Goal: Information Seeking & Learning: Find specific fact

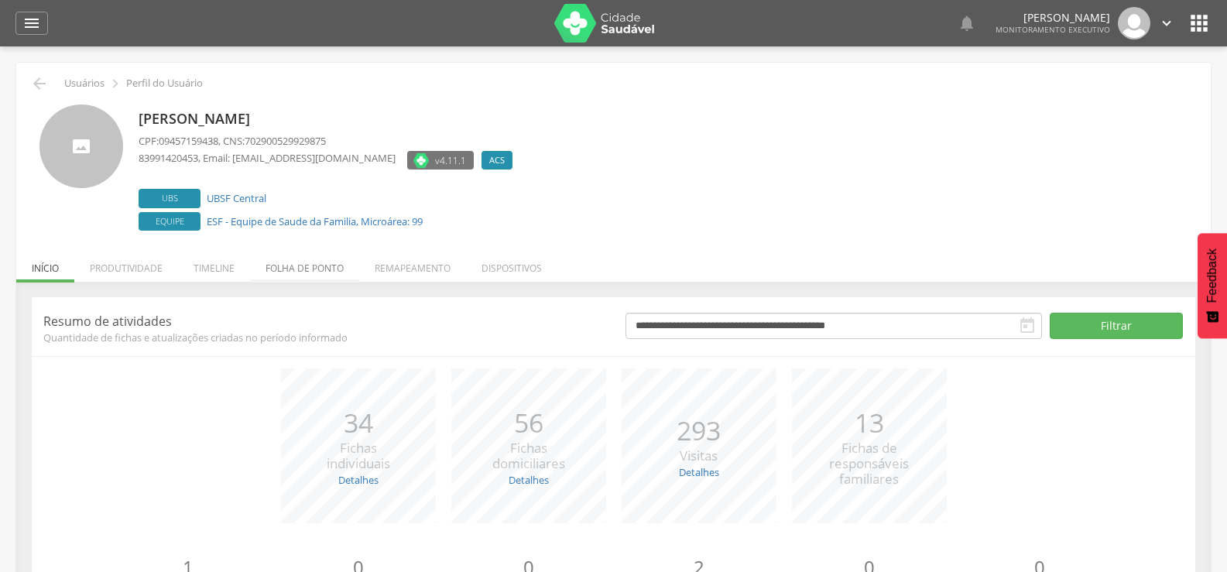
click at [278, 270] on li "Folha de ponto" at bounding box center [304, 264] width 109 height 36
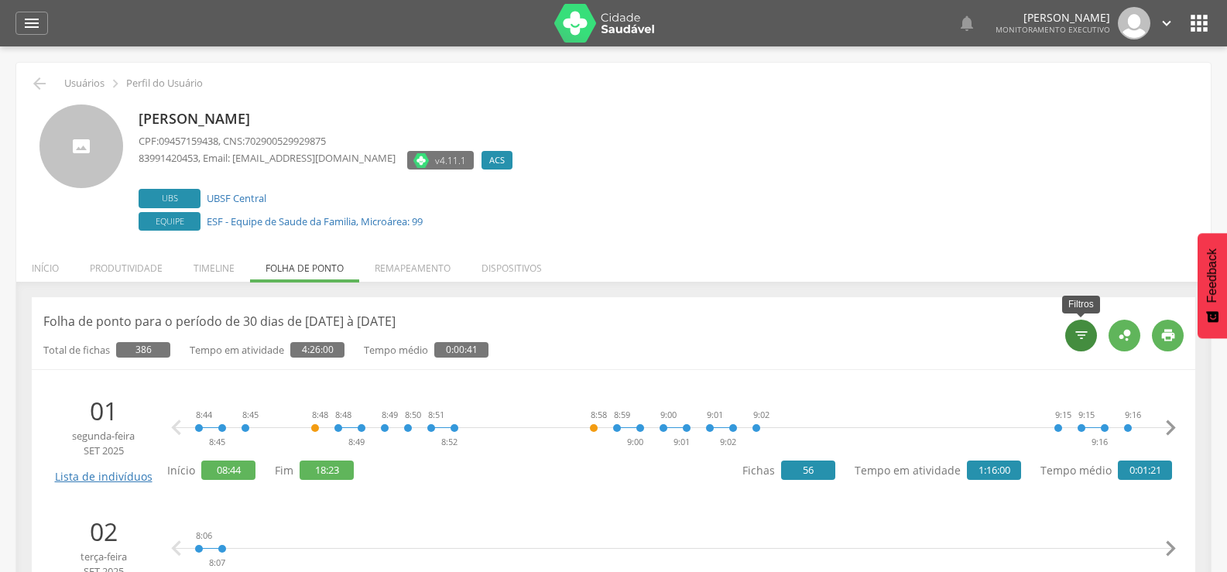
click at [1081, 340] on icon "" at bounding box center [1081, 334] width 15 height 15
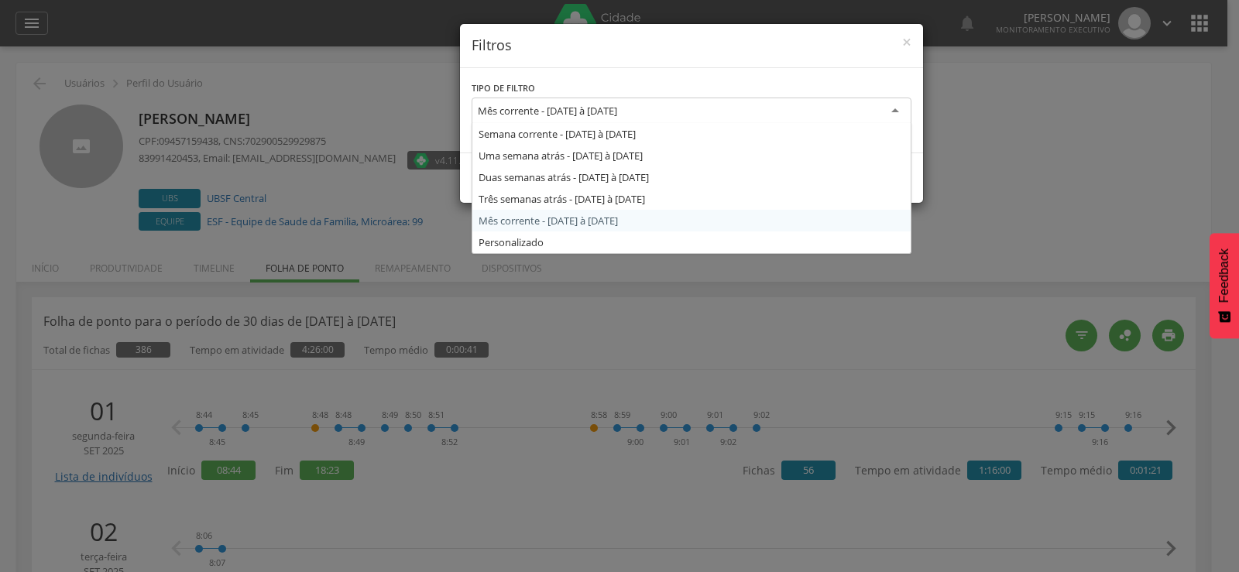
click at [897, 111] on div "Mês corrente - 01/09/2025 à 30/09/2025" at bounding box center [691, 112] width 440 height 28
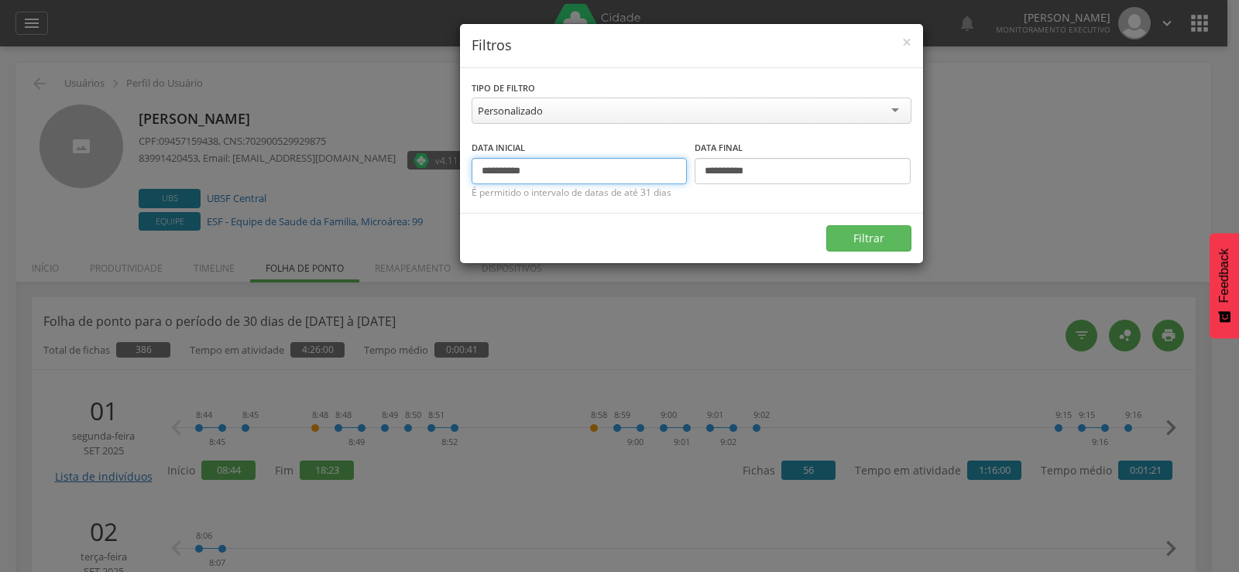
click at [589, 179] on input "**********" at bounding box center [579, 171] width 216 height 26
type input "*"
type input "**********"
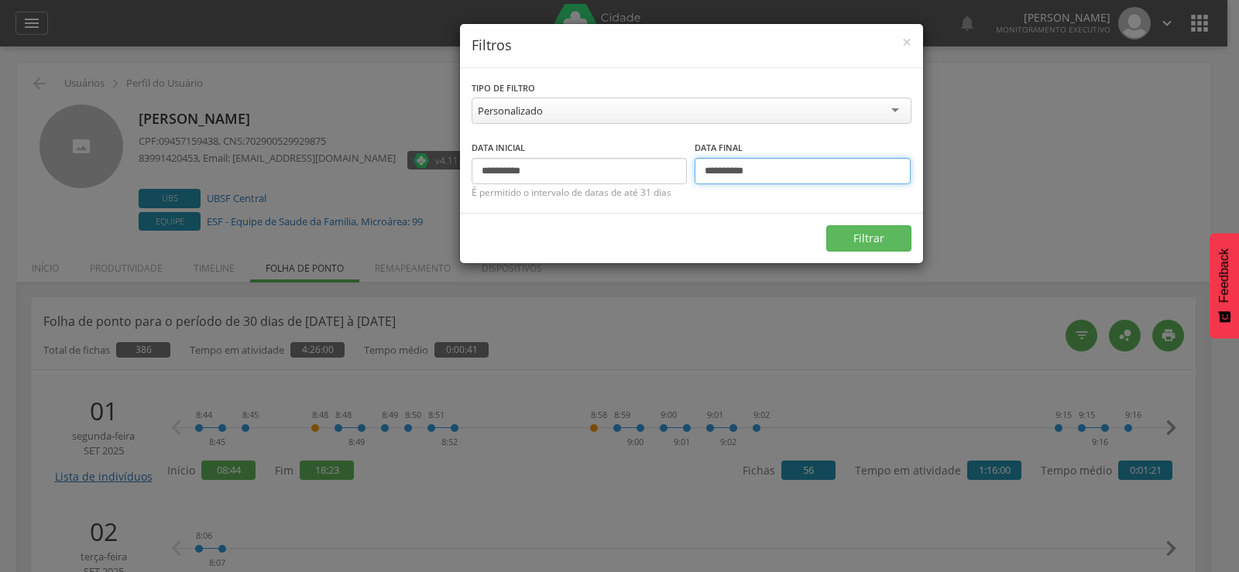
click at [814, 183] on input "**********" at bounding box center [802, 171] width 216 height 26
type input "*"
click at [855, 237] on button "Filtrar" at bounding box center [868, 238] width 85 height 26
click at [785, 172] on input "**********" at bounding box center [802, 171] width 216 height 26
type input "*"
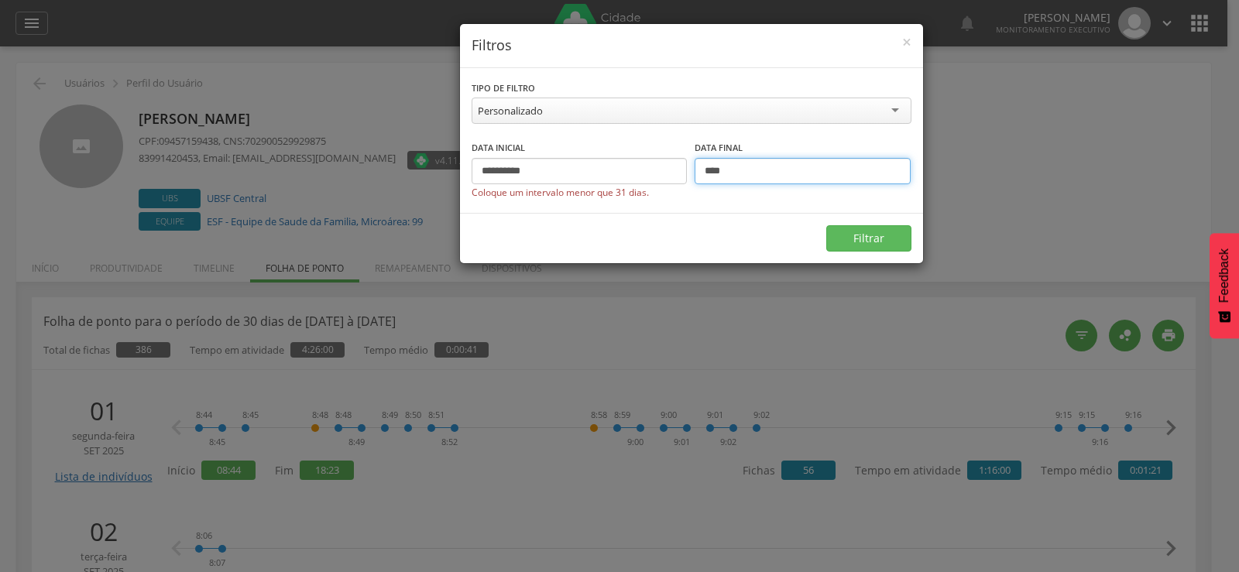
click at [780, 177] on input "****" at bounding box center [802, 171] width 216 height 26
type input "**********"
click at [885, 239] on button "Filtrar" at bounding box center [868, 238] width 85 height 26
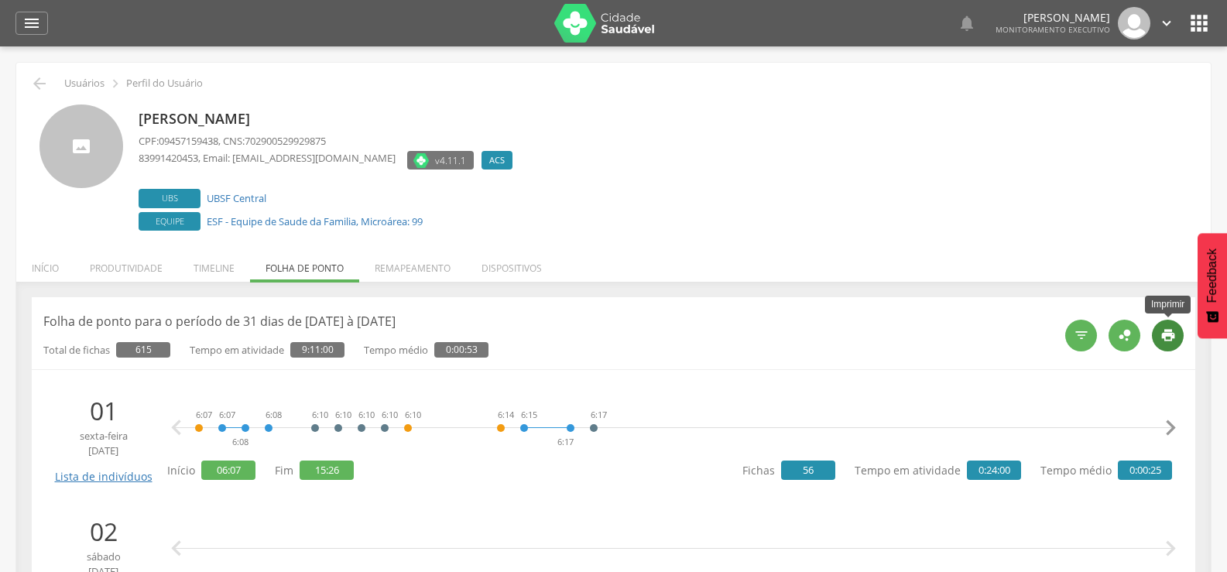
click at [1166, 334] on icon "" at bounding box center [1167, 334] width 15 height 15
click at [1073, 344] on div "" at bounding box center [1081, 336] width 32 height 32
type input "**********"
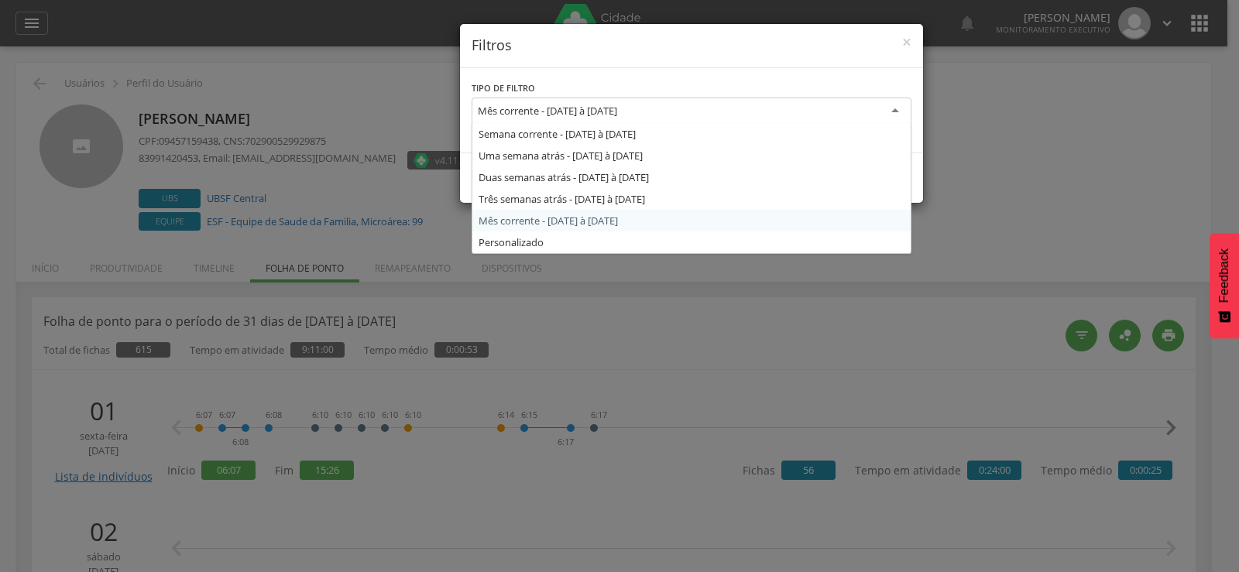
click at [892, 102] on div "Mês corrente - 01/09/2025 à 30/09/2025" at bounding box center [691, 112] width 440 height 28
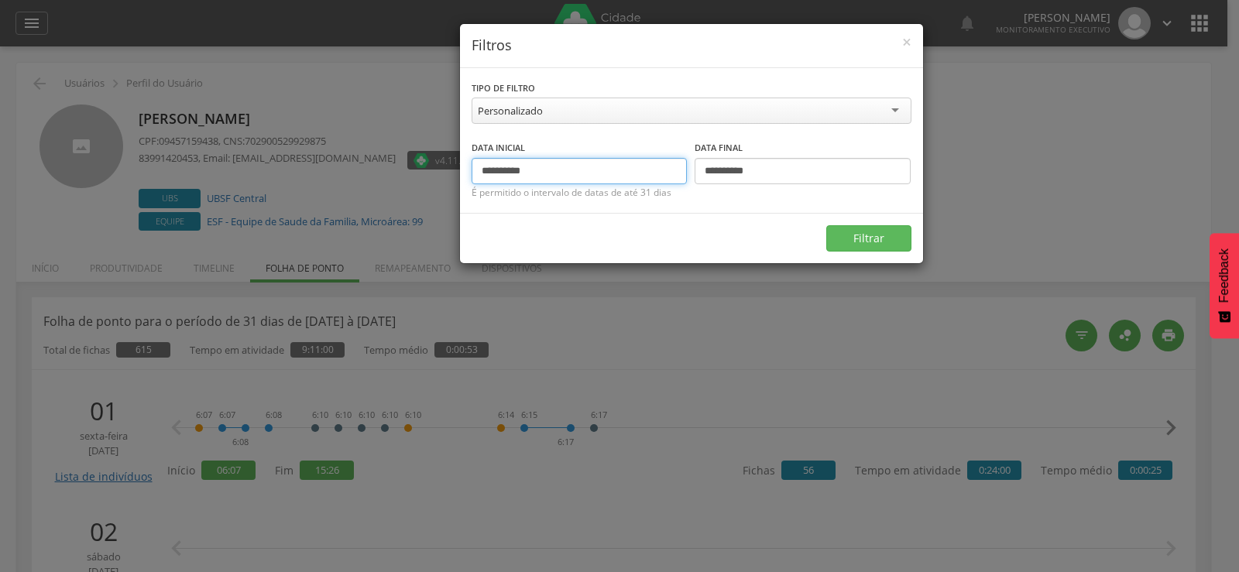
click at [578, 177] on input "**********" at bounding box center [579, 171] width 216 height 26
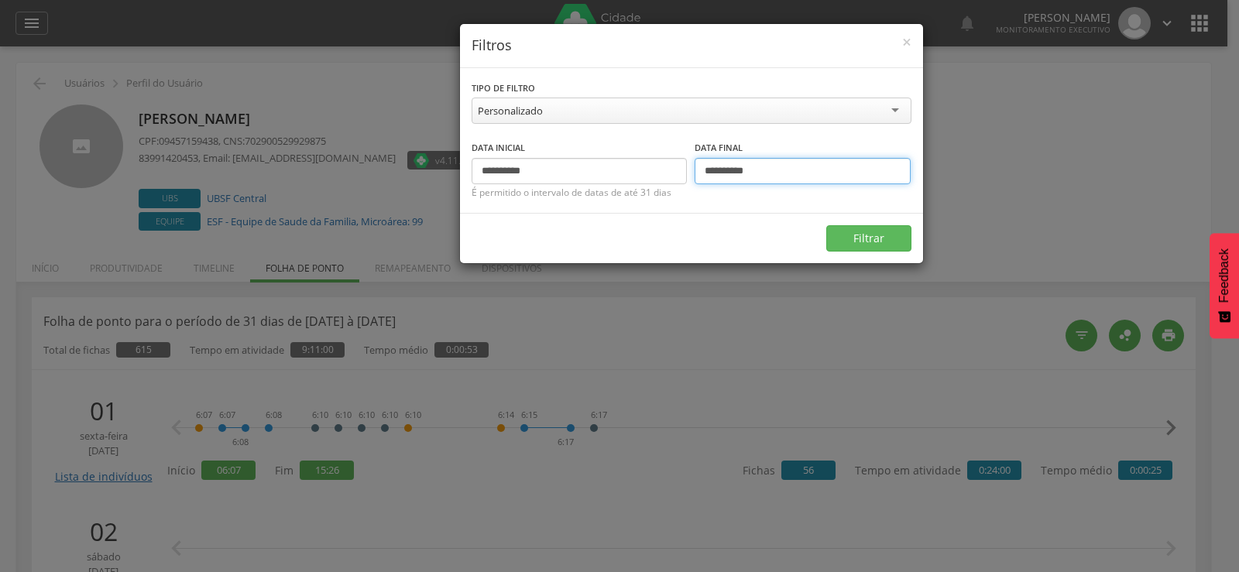
click at [714, 170] on input "**********" at bounding box center [802, 171] width 216 height 26
click at [715, 170] on input "*********" at bounding box center [802, 171] width 216 height 26
click at [760, 169] on input "*******" at bounding box center [802, 171] width 216 height 26
type input "*"
type input "**********"
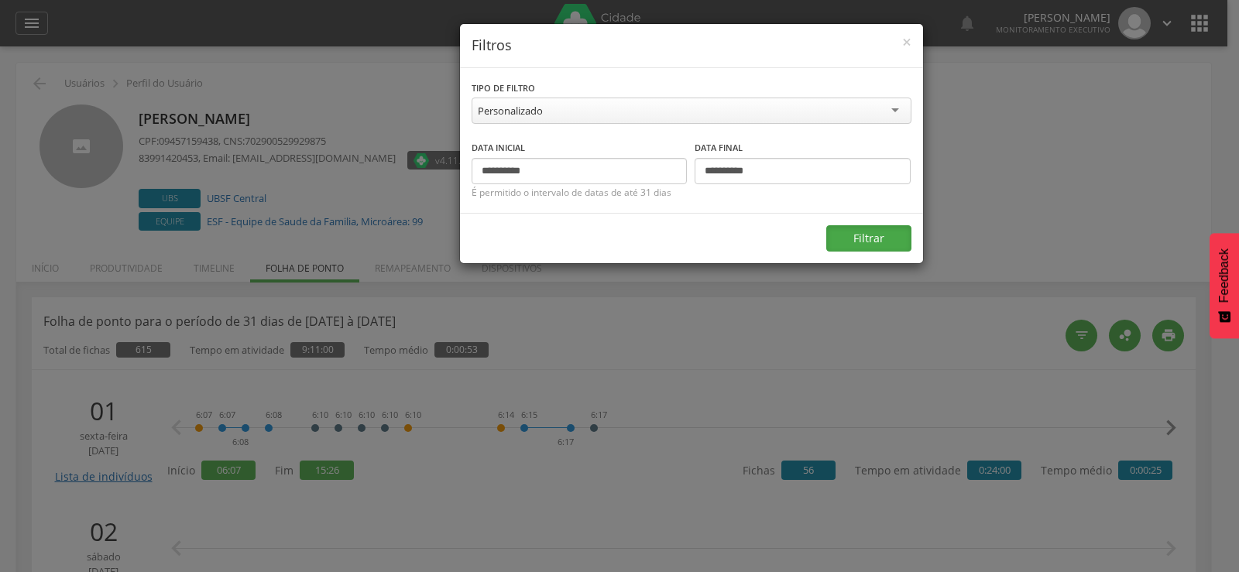
click at [855, 237] on button "Filtrar" at bounding box center [868, 238] width 85 height 26
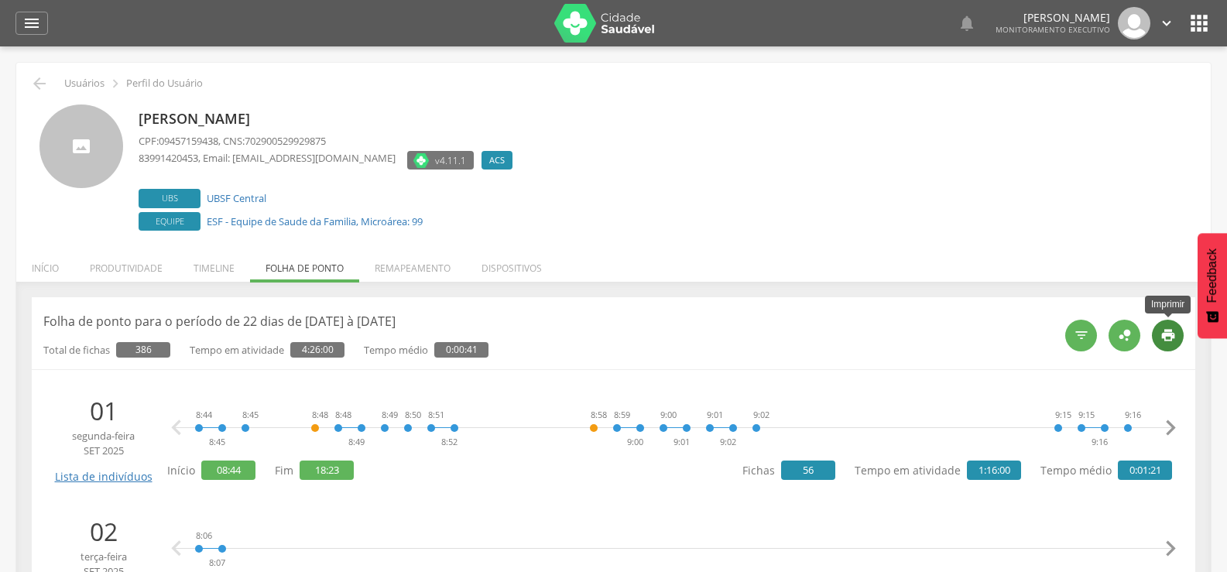
click at [1165, 337] on icon "" at bounding box center [1167, 334] width 15 height 15
click at [26, 21] on icon "" at bounding box center [31, 23] width 19 height 19
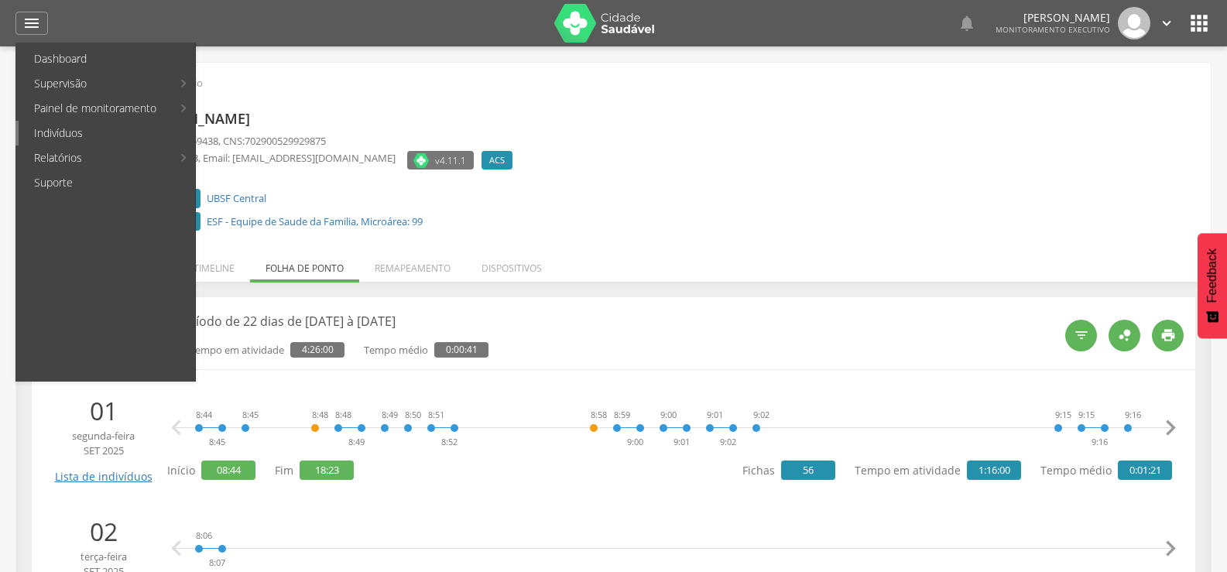
click at [57, 136] on link "Indivíduos" at bounding box center [107, 133] width 176 height 25
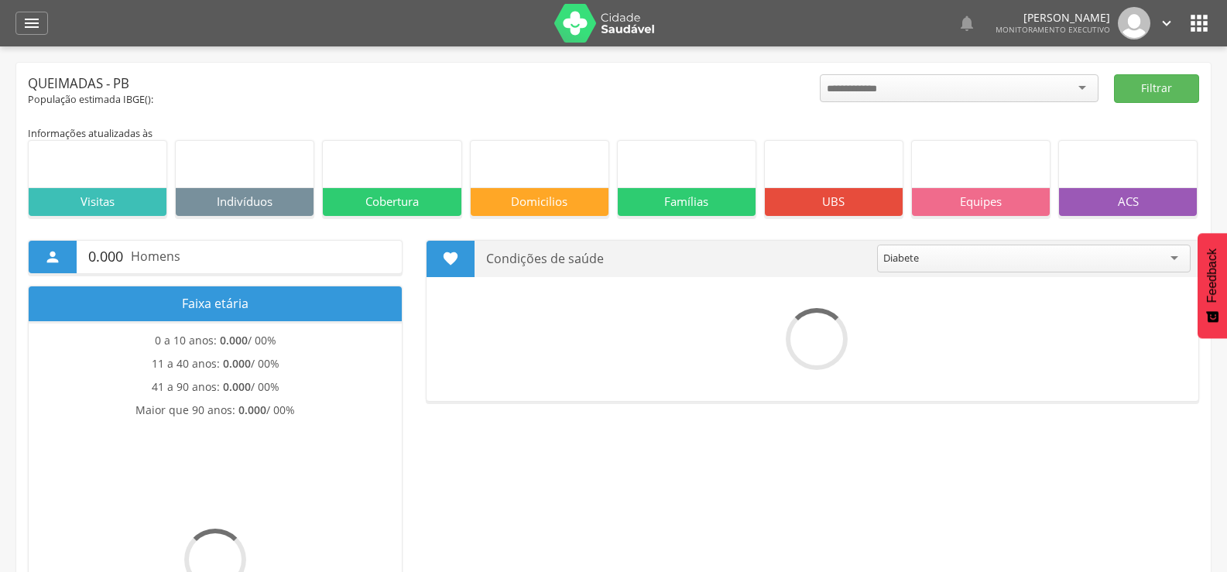
click at [32, 27] on icon "" at bounding box center [31, 23] width 19 height 19
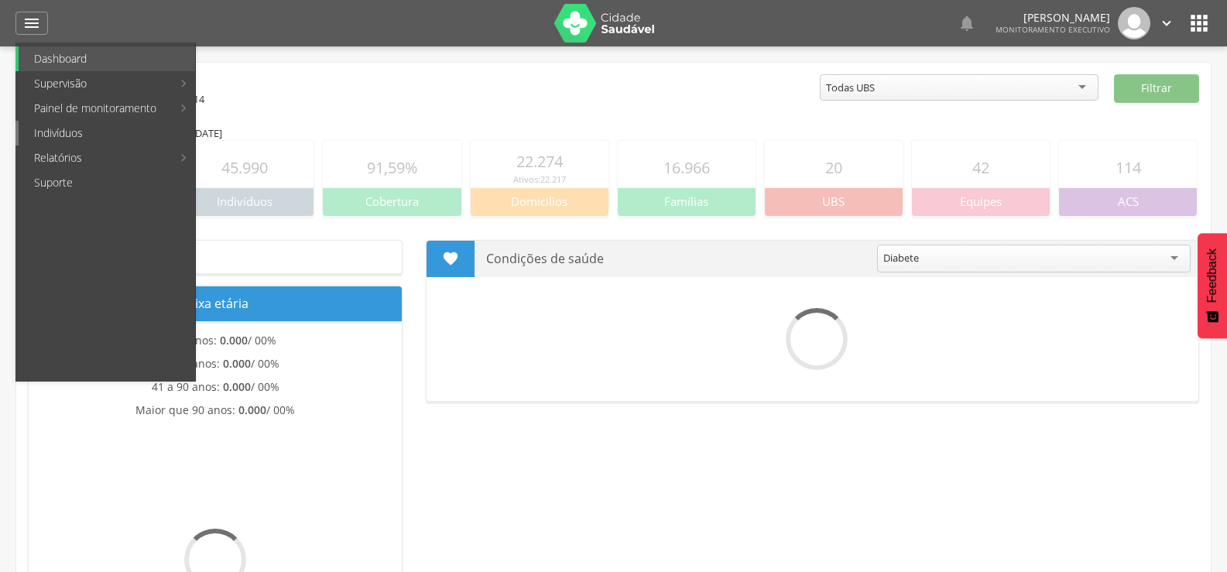
click at [75, 132] on link "Indivíduos" at bounding box center [107, 133] width 176 height 25
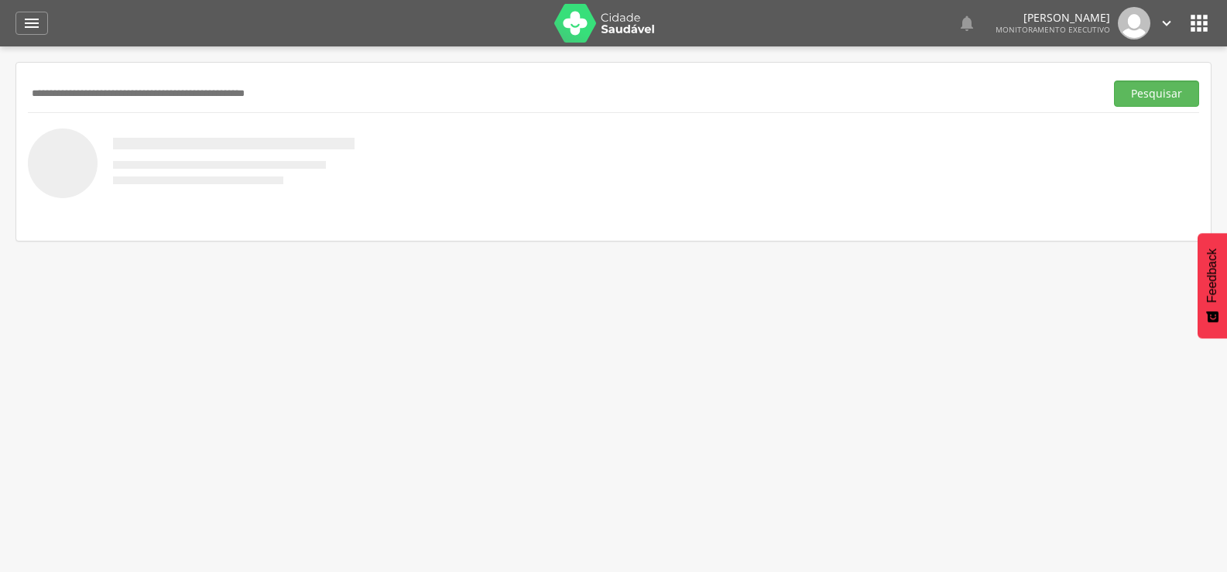
click at [68, 95] on input "text" at bounding box center [563, 94] width 1071 height 26
type input "*"
drag, startPoint x: 189, startPoint y: 76, endPoint x: 101, endPoint y: 87, distance: 88.1
paste input "**********"
type input "**********"
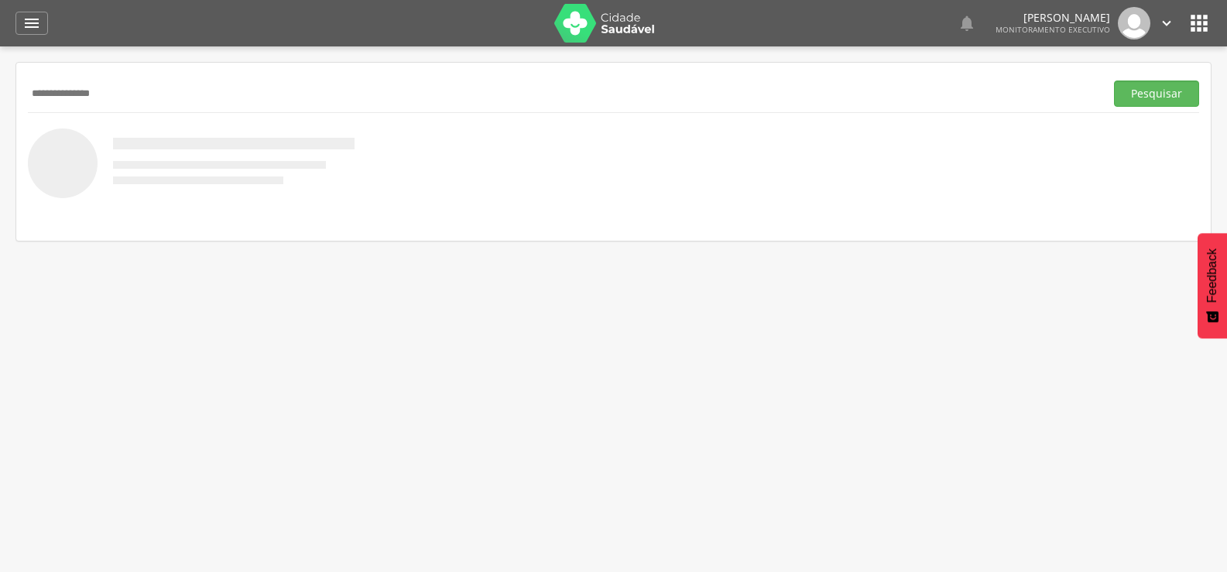
click at [1114, 81] on button "Pesquisar" at bounding box center [1156, 94] width 85 height 26
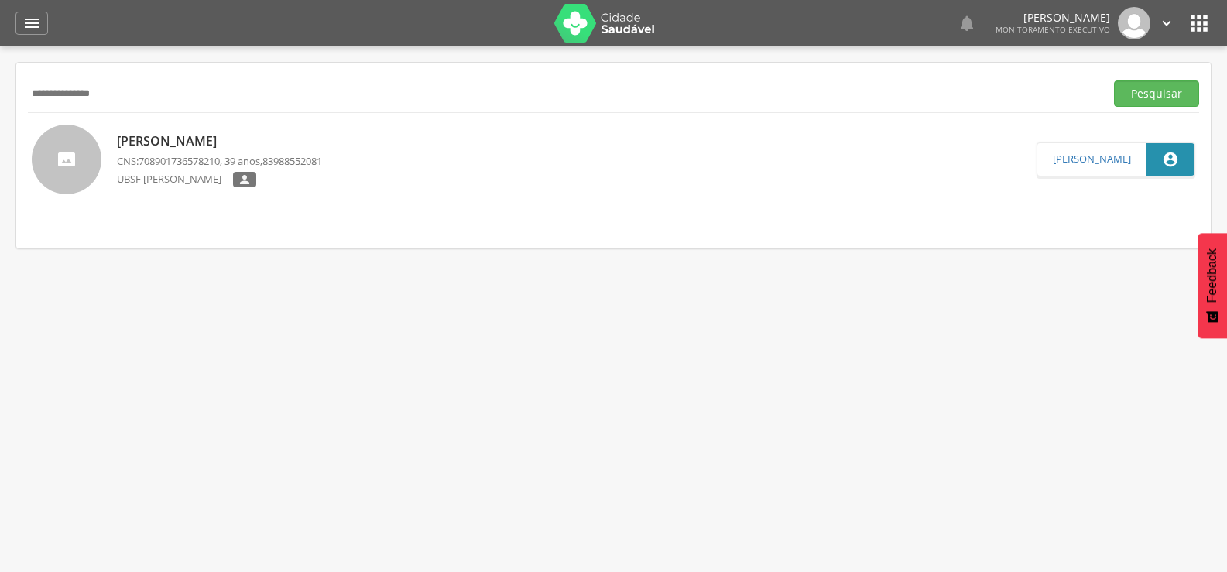
click at [177, 146] on p "[PERSON_NAME]" at bounding box center [219, 141] width 205 height 18
type input "**********"
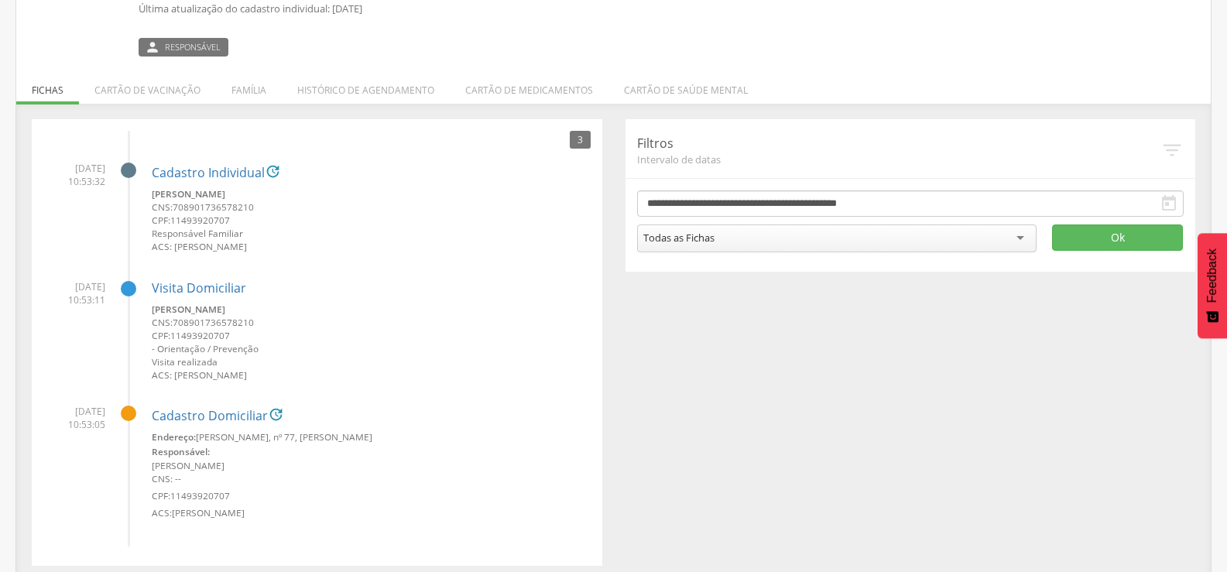
scroll to position [212, 0]
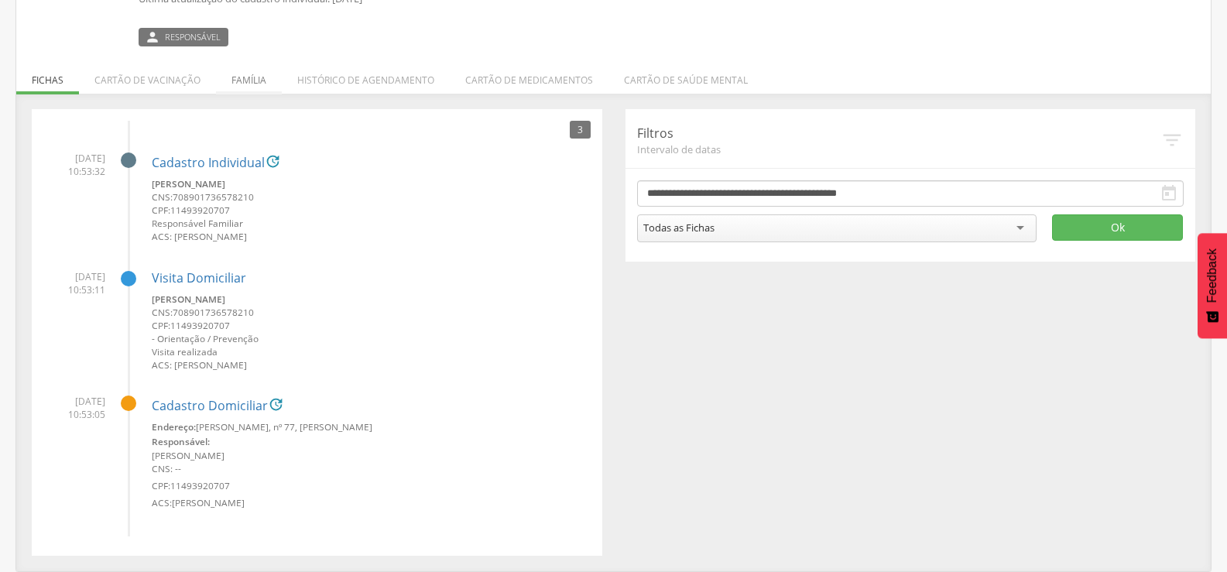
click at [257, 82] on li "Família" at bounding box center [249, 76] width 66 height 36
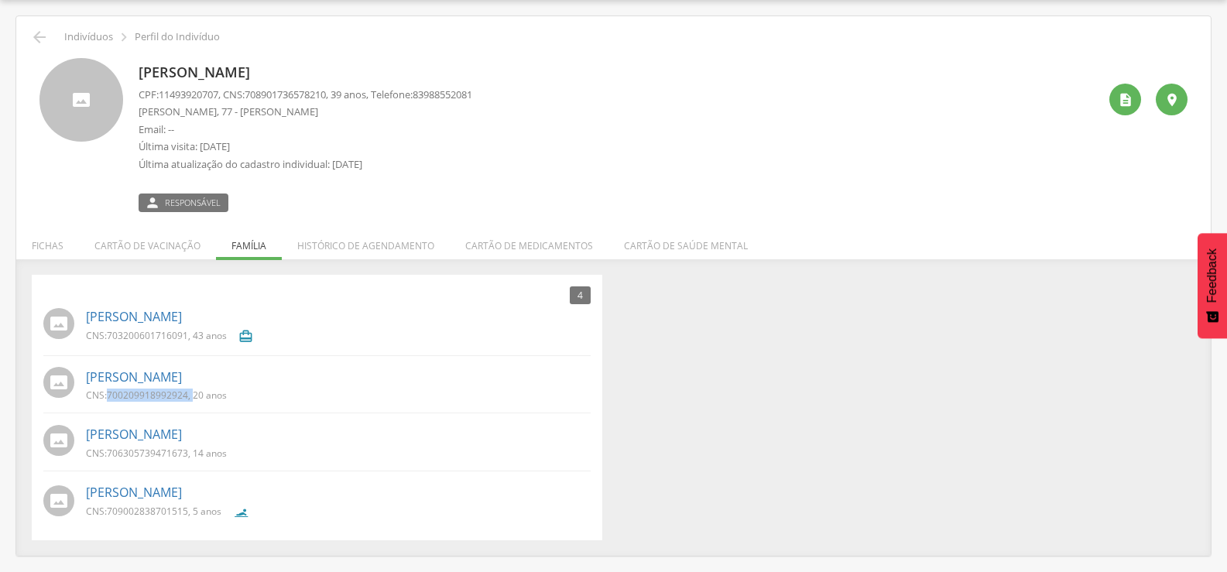
drag, startPoint x: 106, startPoint y: 394, endPoint x: 192, endPoint y: 401, distance: 86.2
click at [192, 401] on p "CNS: 700209918992924 , 20 anos" at bounding box center [156, 395] width 141 height 13
drag, startPoint x: 161, startPoint y: 382, endPoint x: 132, endPoint y: 393, distance: 31.3
copy p "700209918992924 ,"
click at [665, 457] on div "4 Nenhum outro membro da família cadastrado. [PERSON_NAME] CNS: 703200601716091…" at bounding box center [613, 408] width 1187 height 266
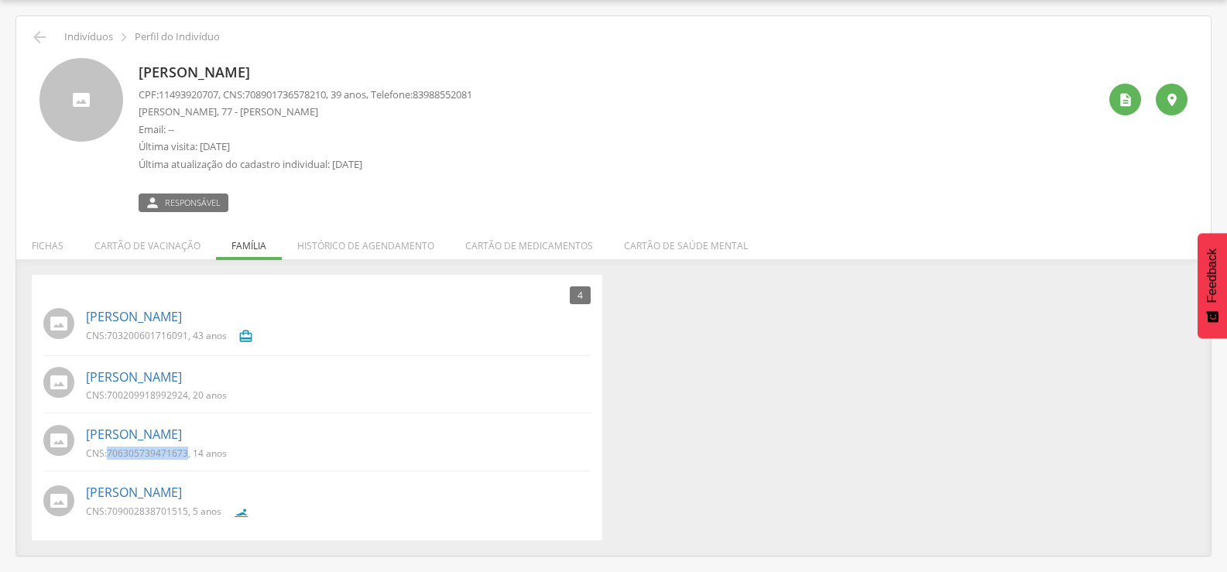
drag, startPoint x: 110, startPoint y: 451, endPoint x: 189, endPoint y: 462, distance: 79.8
click at [189, 462] on div "CNS: 706305739471673 , 14 anos" at bounding box center [162, 455] width 152 height 16
copy span "706305739471673"
click at [878, 371] on div "4 Nenhum outro membro da família cadastrado. [PERSON_NAME] CNS: 703200601716091…" at bounding box center [613, 408] width 1187 height 266
drag, startPoint x: 107, startPoint y: 509, endPoint x: 190, endPoint y: 512, distance: 82.9
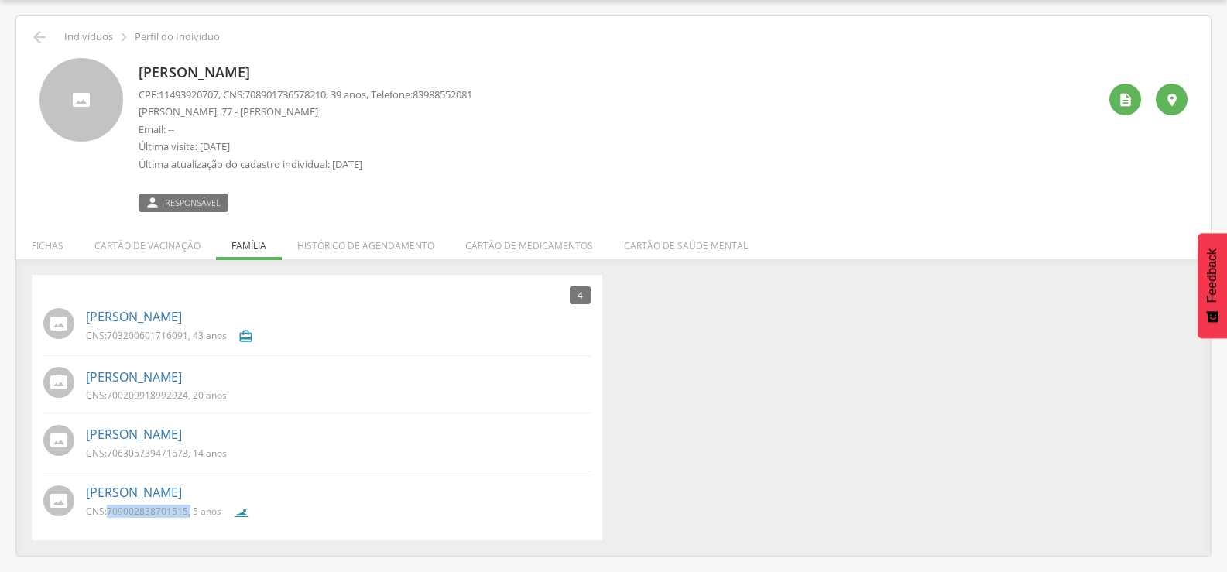
click at [190, 512] on p "CNS: 709002838701515 , 5 anos" at bounding box center [153, 511] width 135 height 13
copy p "709002838701515 ,"
click at [35, 34] on icon "" at bounding box center [39, 37] width 19 height 19
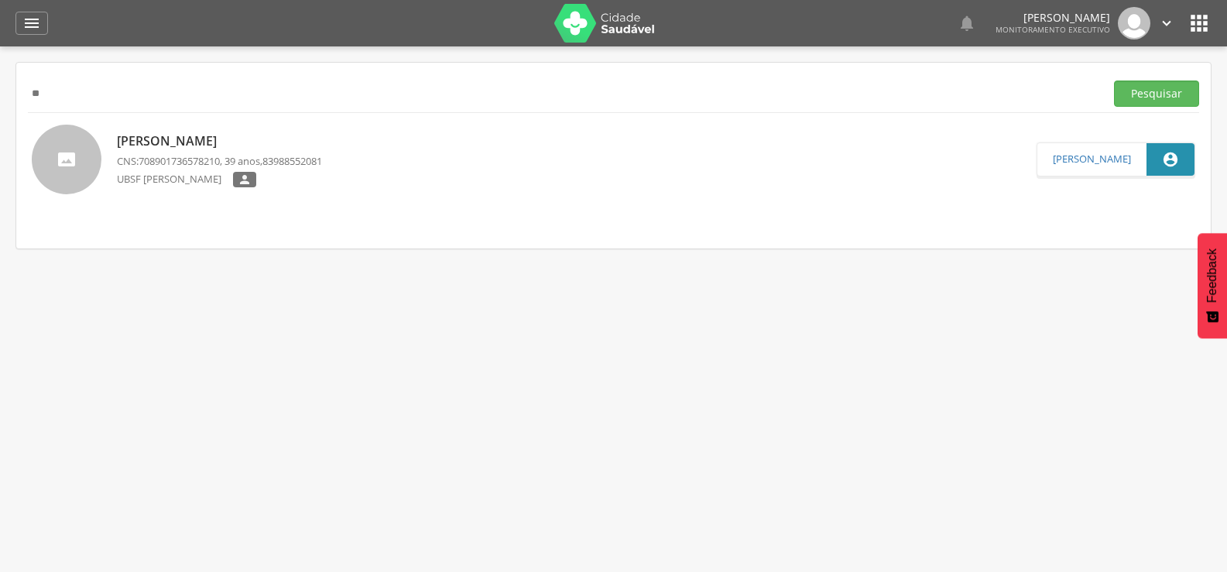
type input "*"
paste input "**********"
type input "**********"
click at [1114, 81] on button "Pesquisar" at bounding box center [1156, 94] width 85 height 26
click at [172, 134] on p "[PERSON_NAME]" at bounding box center [217, 141] width 200 height 18
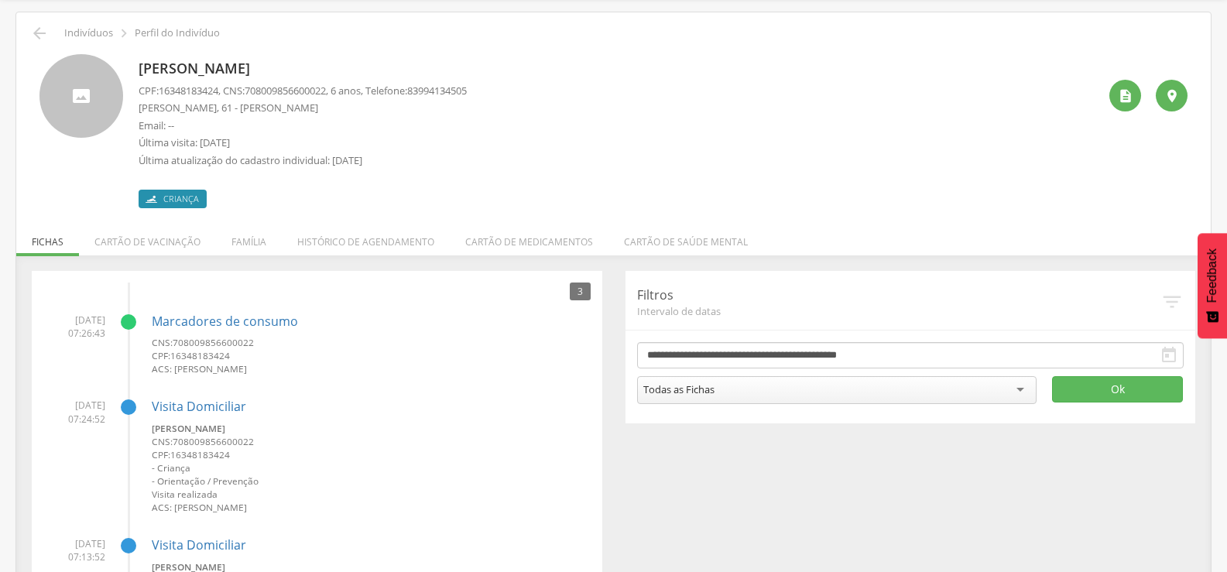
scroll to position [77, 0]
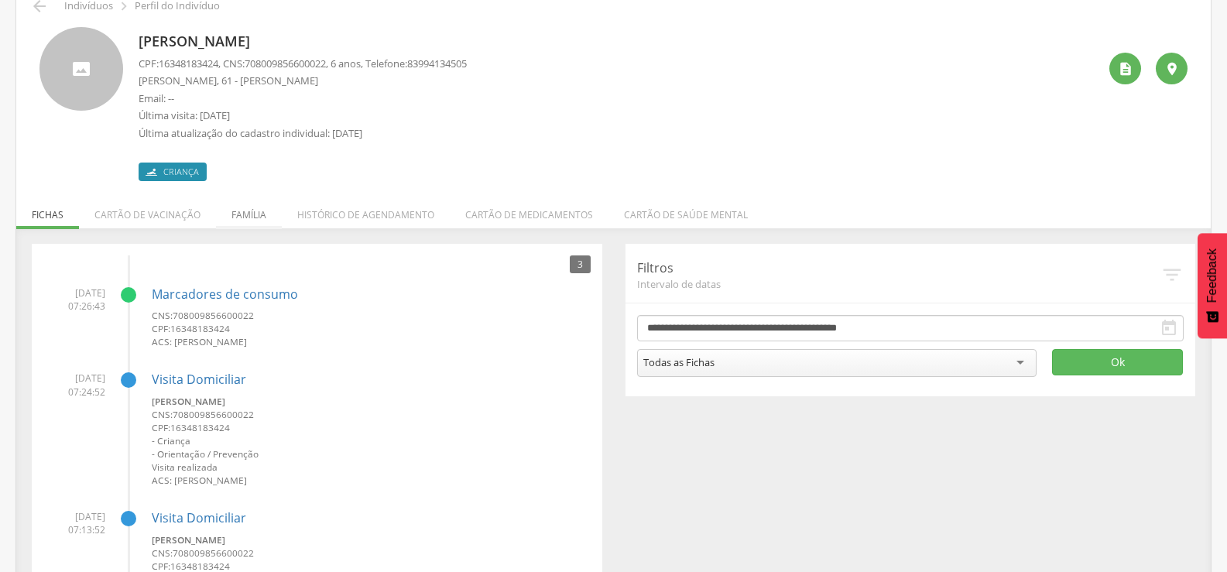
click at [242, 217] on li "Família" at bounding box center [249, 211] width 66 height 36
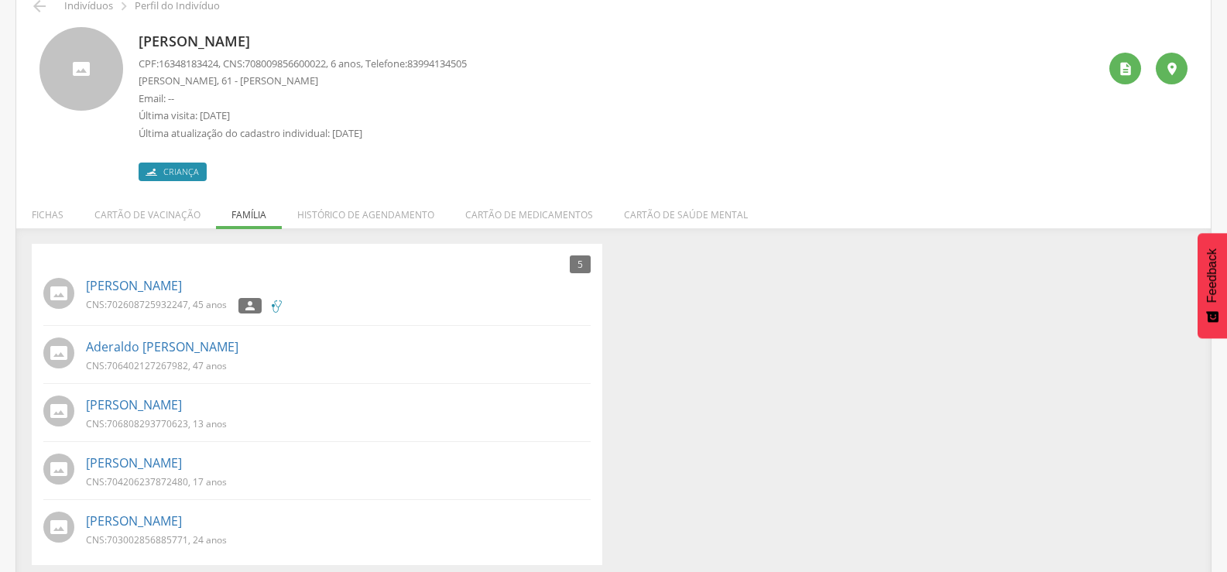
click at [108, 300] on span "702608725932247" at bounding box center [147, 304] width 81 height 13
drag, startPoint x: 105, startPoint y: 304, endPoint x: 189, endPoint y: 301, distance: 84.4
click at [189, 301] on p "CNS: 702608725932247 , 45 anos" at bounding box center [156, 304] width 141 height 13
copy p ": 702608725932247"
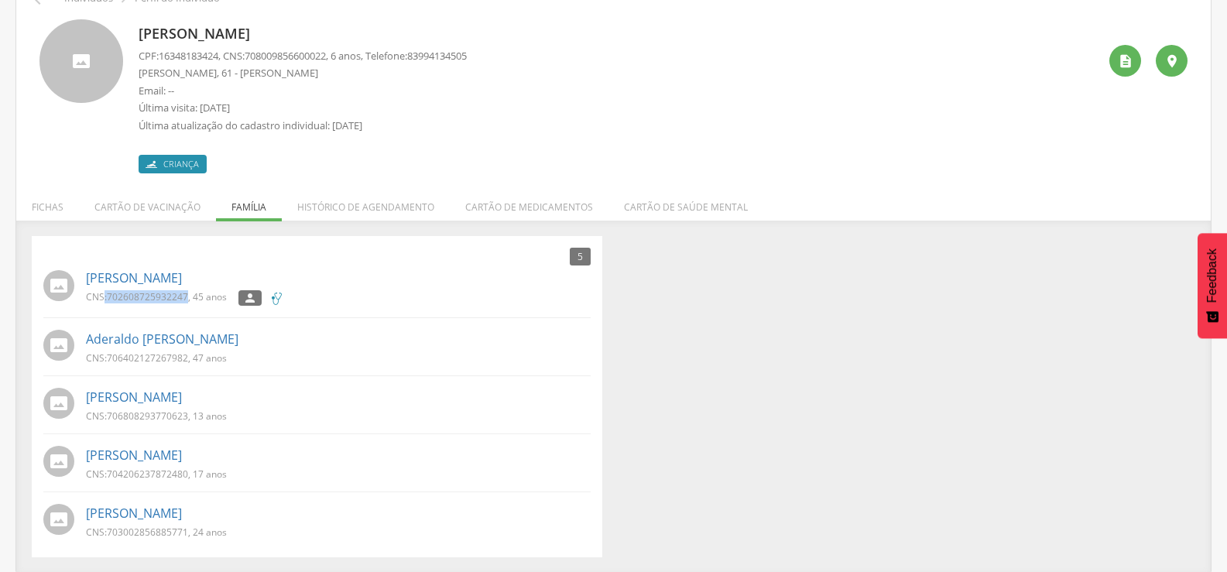
scroll to position [87, 0]
drag, startPoint x: 105, startPoint y: 354, endPoint x: 190, endPoint y: 355, distance: 85.2
click at [190, 355] on p "CNS: 706402127267982 , 47 anos" at bounding box center [156, 356] width 141 height 13
copy p "706402127267982 ,"
drag, startPoint x: 109, startPoint y: 414, endPoint x: 190, endPoint y: 422, distance: 81.6
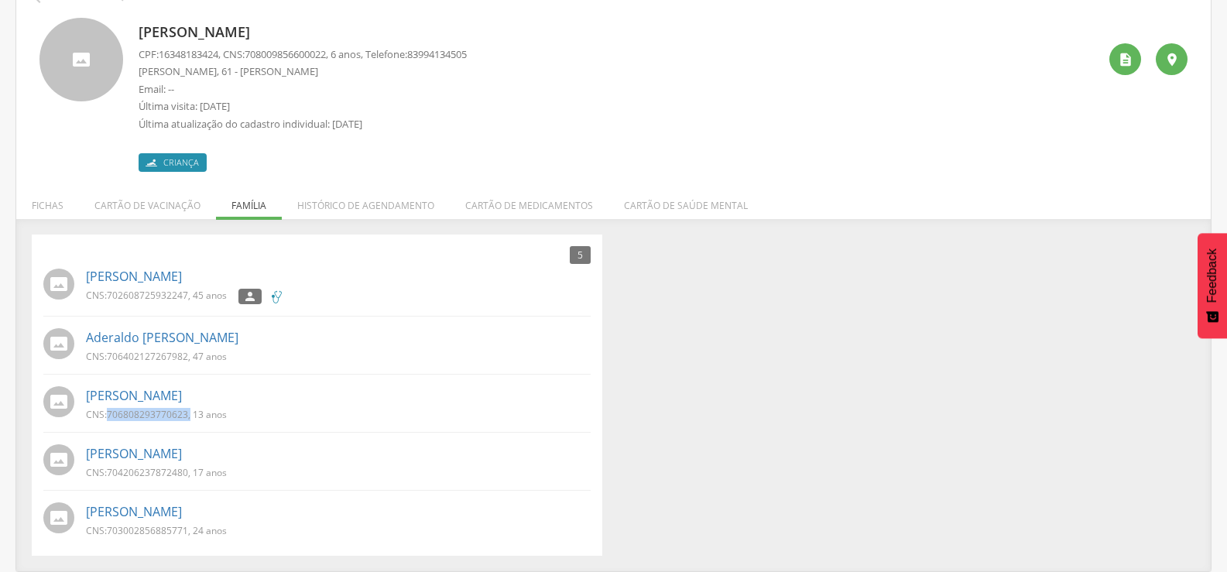
click at [190, 422] on div "CNS: 706808293770623 , 13 anos" at bounding box center [162, 416] width 152 height 16
copy p "706808293770623 ,"
drag, startPoint x: 759, startPoint y: 399, endPoint x: 638, endPoint y: 367, distance: 124.9
click at [759, 399] on div "5 Nenhum outro membro da família cadastrado. [PERSON_NAME] CNS: 702608725932247…" at bounding box center [613, 395] width 1187 height 321
drag, startPoint x: 108, startPoint y: 471, endPoint x: 189, endPoint y: 475, distance: 81.4
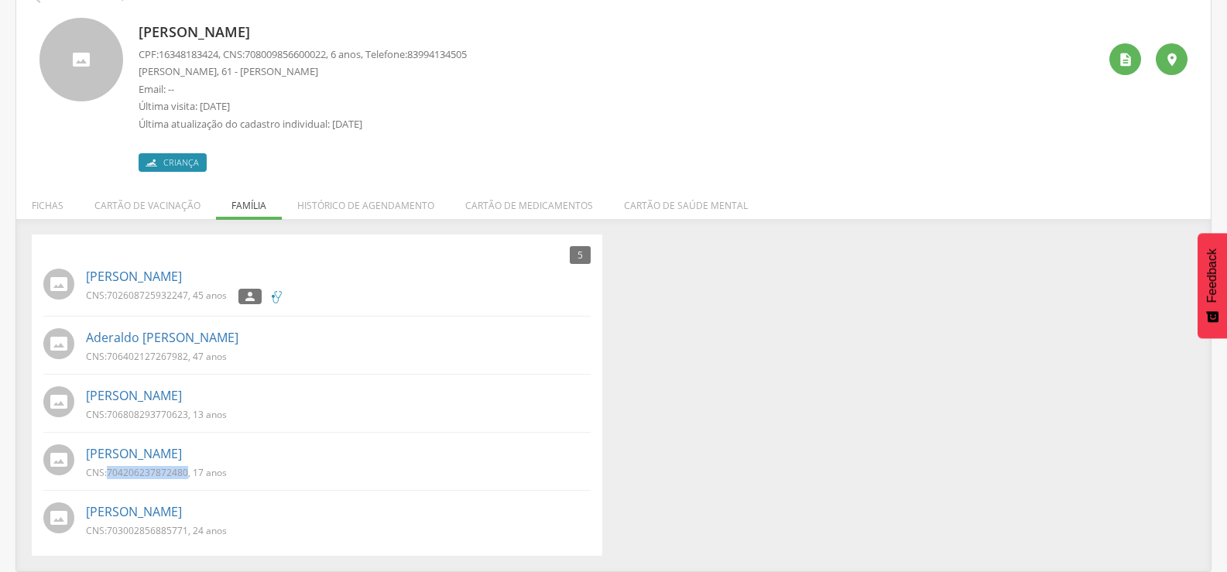
click at [189, 475] on p "CNS: 704206237872480 , 17 anos" at bounding box center [156, 472] width 141 height 13
drag, startPoint x: 189, startPoint y: 475, endPoint x: 672, endPoint y: 474, distance: 483.0
click at [672, 474] on div "5 Nenhum outro membro da família cadastrado. [PERSON_NAME] CNS: 702608725932247…" at bounding box center [613, 395] width 1187 height 321
drag, startPoint x: 107, startPoint y: 472, endPoint x: 190, endPoint y: 474, distance: 83.6
click at [190, 474] on p "CNS: 704206237872480 , 17 anos" at bounding box center [156, 472] width 141 height 13
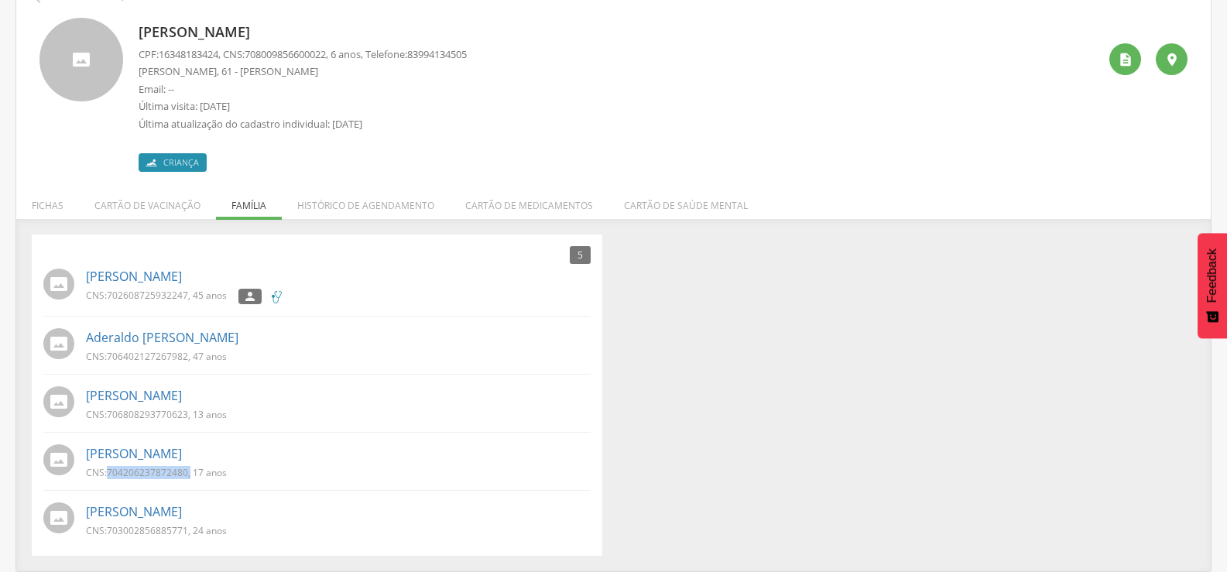
copy p "704206237872480 ,"
click at [424, 481] on div "CNS: 704206237872480 , 17 anos" at bounding box center [338, 474] width 505 height 16
drag, startPoint x: 110, startPoint y: 530, endPoint x: 190, endPoint y: 526, distance: 80.6
click at [190, 526] on p "CNS: 703002856885771 , 24 anos" at bounding box center [156, 530] width 141 height 13
copy p "703002856885771 ,"
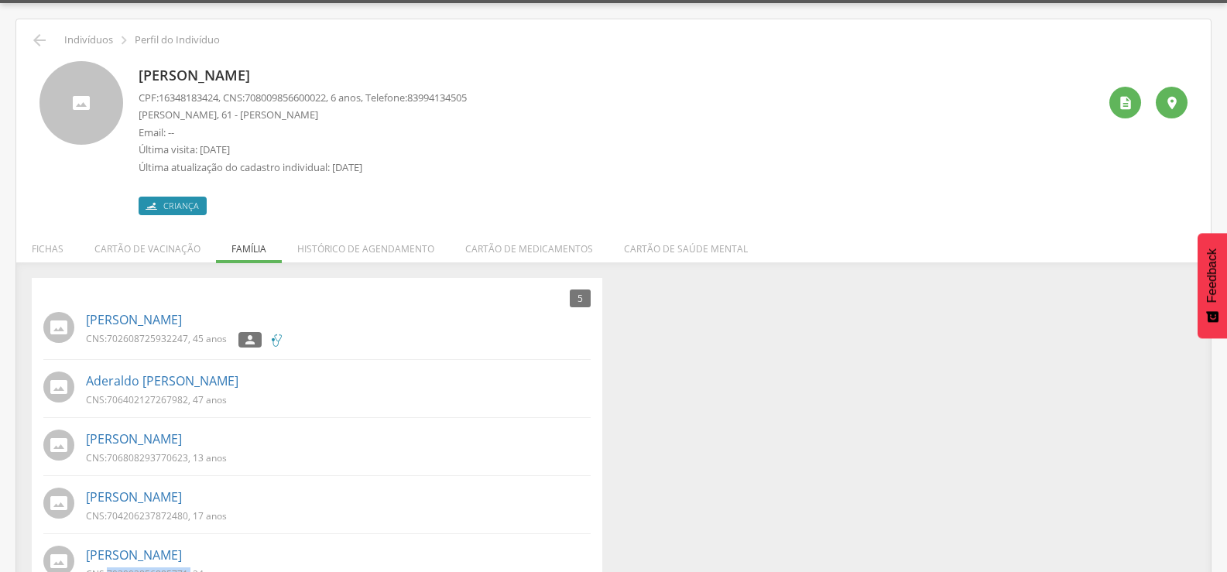
scroll to position [0, 0]
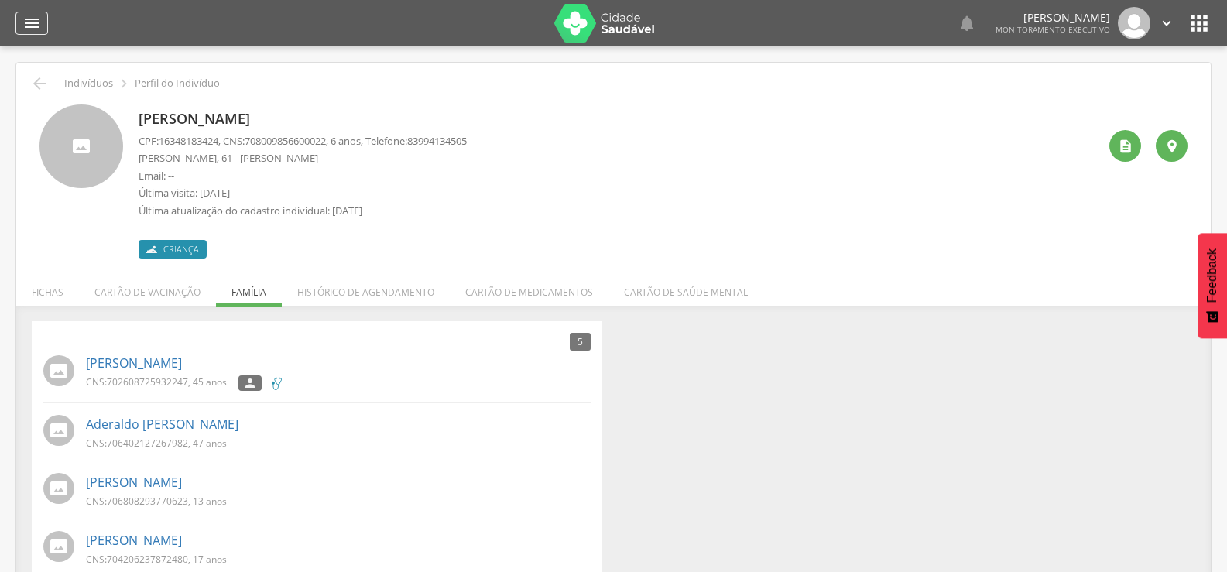
click at [29, 18] on icon "" at bounding box center [31, 23] width 19 height 19
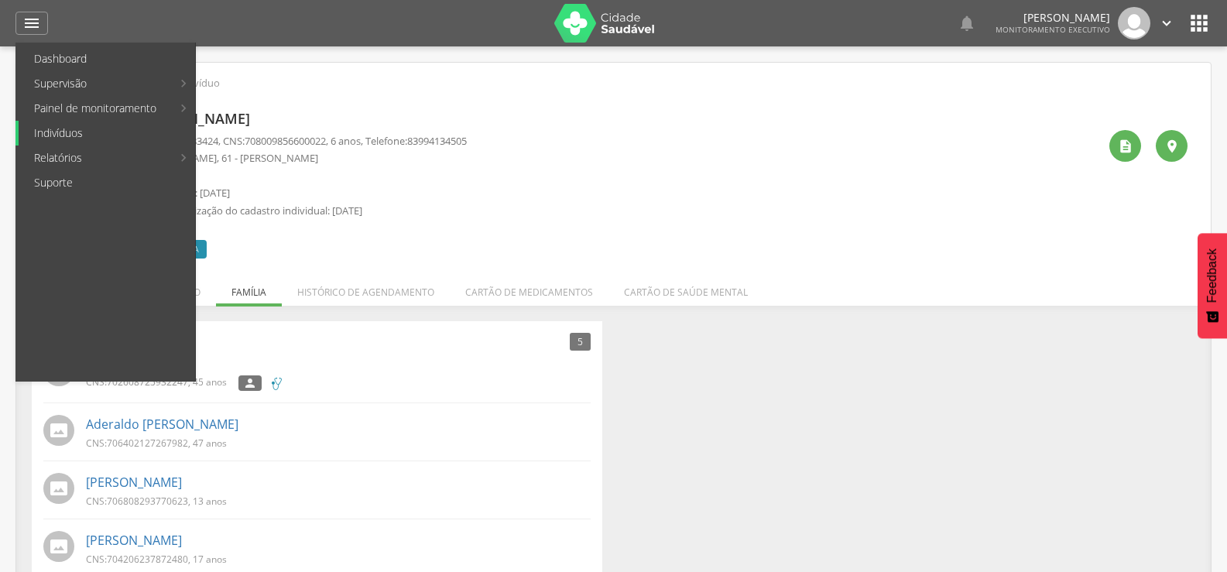
click at [52, 134] on link "Indivíduos" at bounding box center [107, 133] width 176 height 25
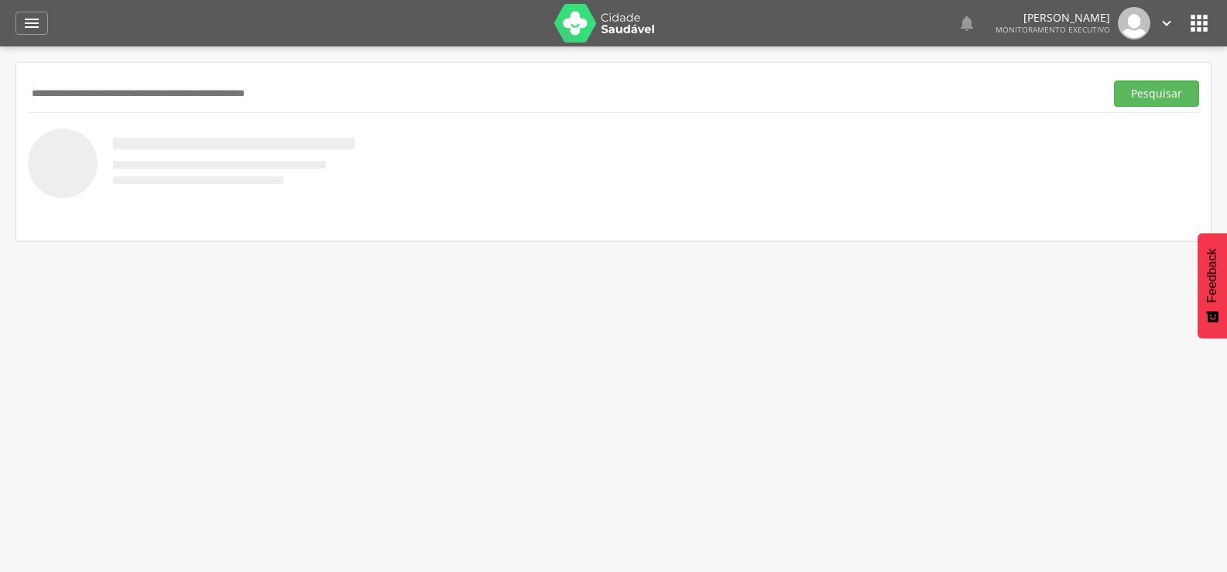
paste input "**********"
type input "**********"
click at [1114, 81] on button "Pesquisar" at bounding box center [1156, 94] width 85 height 26
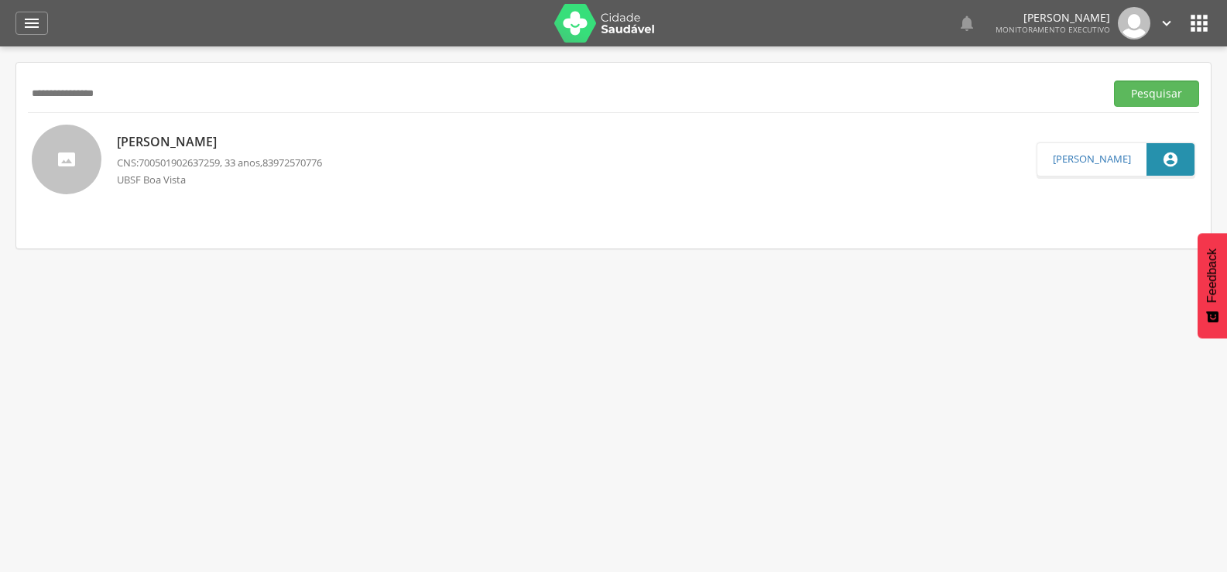
click at [190, 142] on p "[PERSON_NAME]" at bounding box center [219, 142] width 205 height 18
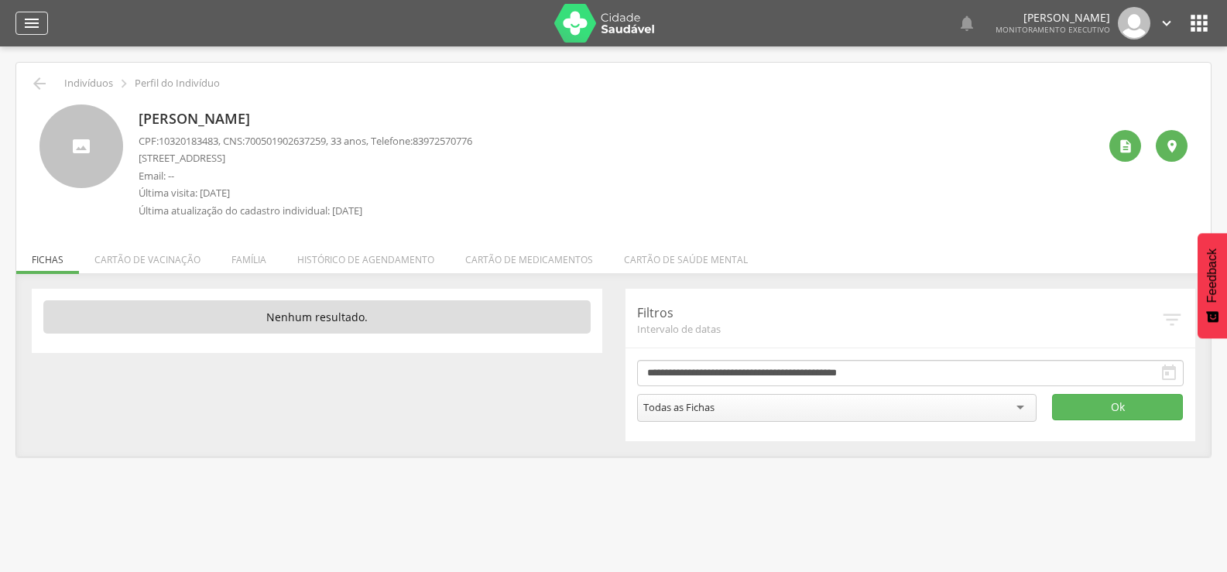
click at [20, 19] on div "" at bounding box center [31, 23] width 33 height 23
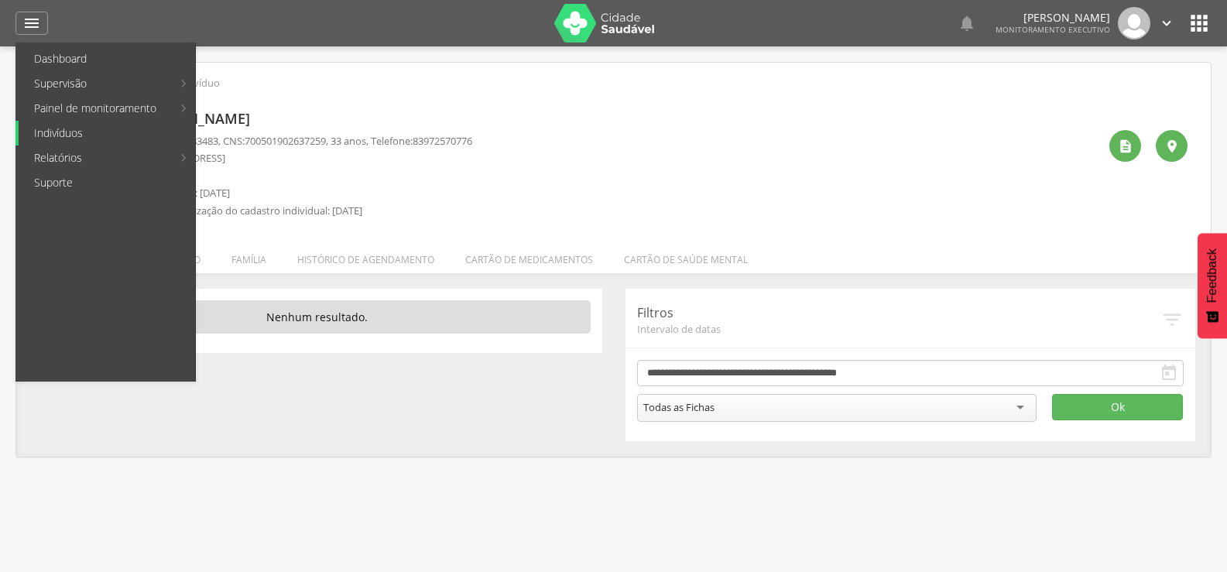
click at [60, 127] on link "Indivíduos" at bounding box center [107, 133] width 176 height 25
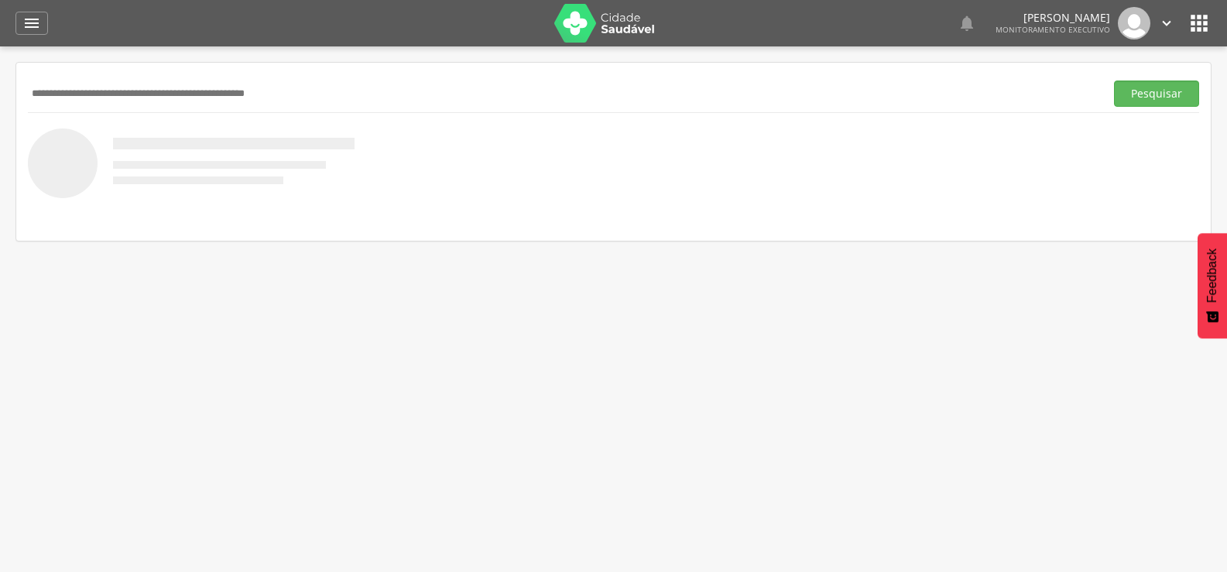
paste input "**********"
click at [1114, 81] on button "Pesquisar" at bounding box center [1156, 94] width 85 height 26
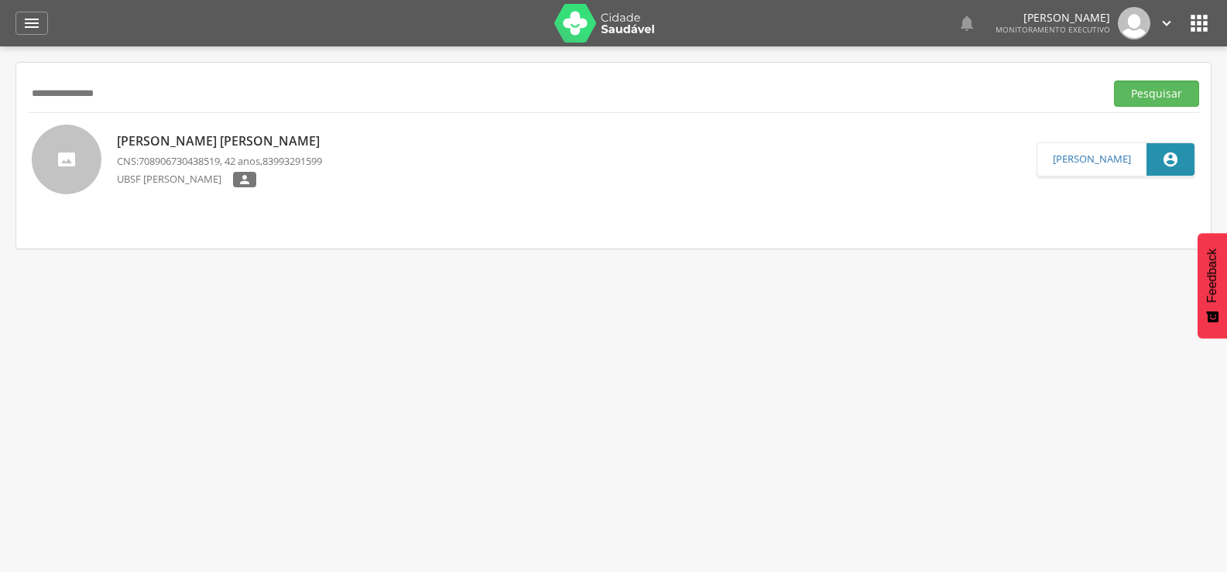
click at [159, 141] on p "[PERSON_NAME] [PERSON_NAME]" at bounding box center [222, 141] width 211 height 18
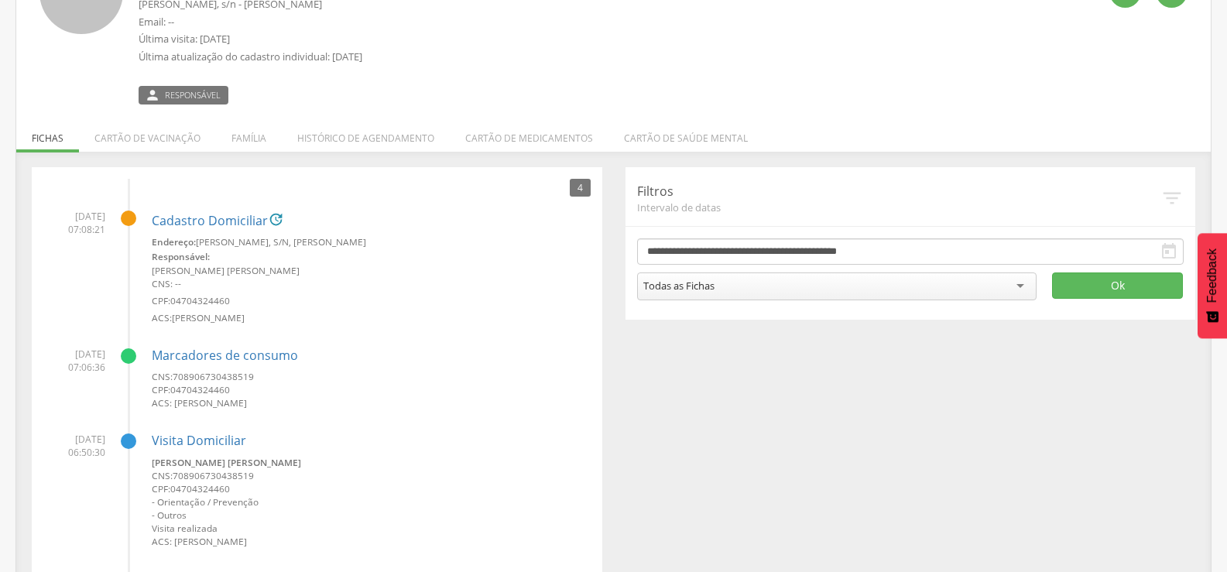
scroll to position [155, 0]
click at [237, 133] on li "Família" at bounding box center [249, 133] width 66 height 36
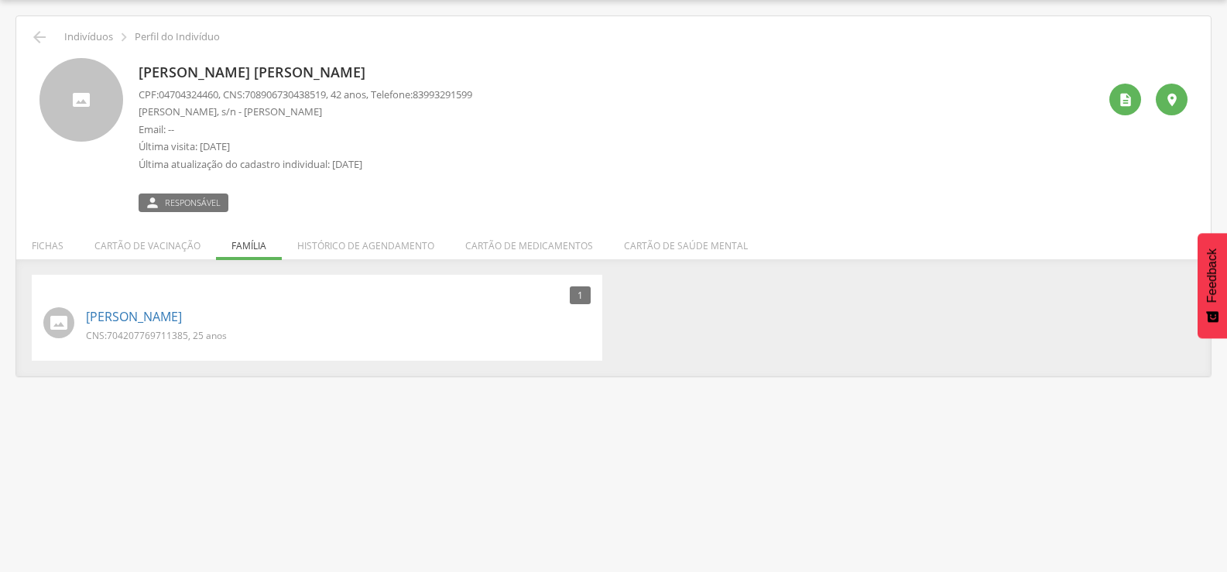
scroll to position [46, 0]
drag, startPoint x: 108, startPoint y: 335, endPoint x: 187, endPoint y: 344, distance: 78.6
click at [187, 344] on div "CNS: 704207769711385 , 25 anos" at bounding box center [162, 337] width 152 height 16
copy span "704207769711385"
click at [43, 31] on icon "" at bounding box center [39, 37] width 19 height 19
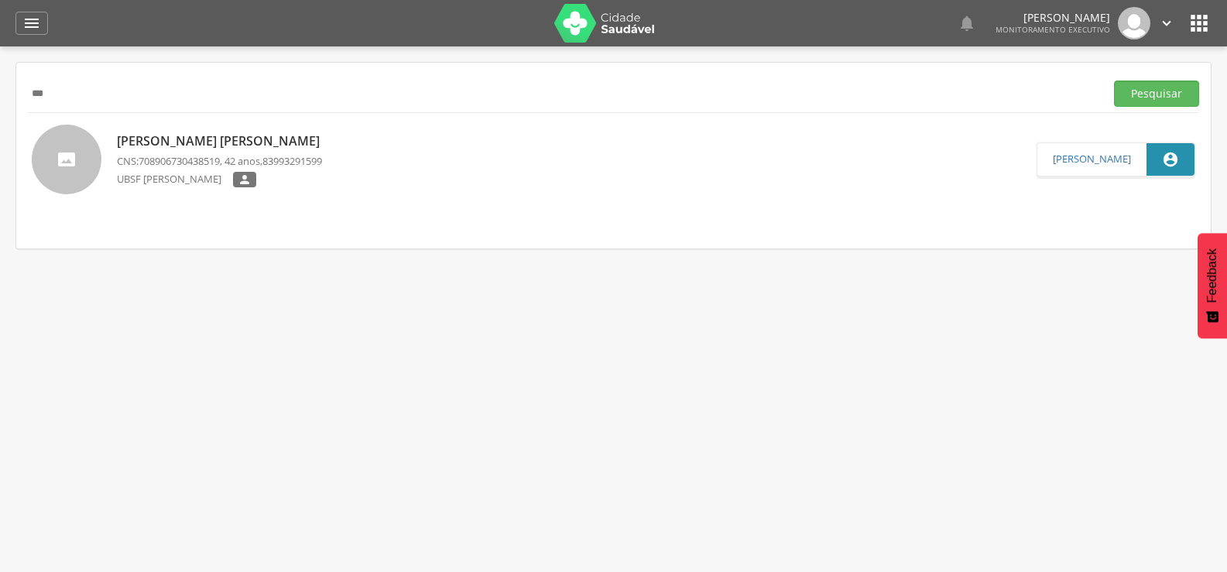
type input "*"
paste input "**********"
type input "**********"
click at [1114, 81] on button "Pesquisar" at bounding box center [1156, 94] width 85 height 26
click at [152, 130] on div "[PERSON_NAME] CNS: 700504778117654 , 73 anos, 83993126147 UBSF [PERSON_NAME] " at bounding box center [219, 160] width 205 height 64
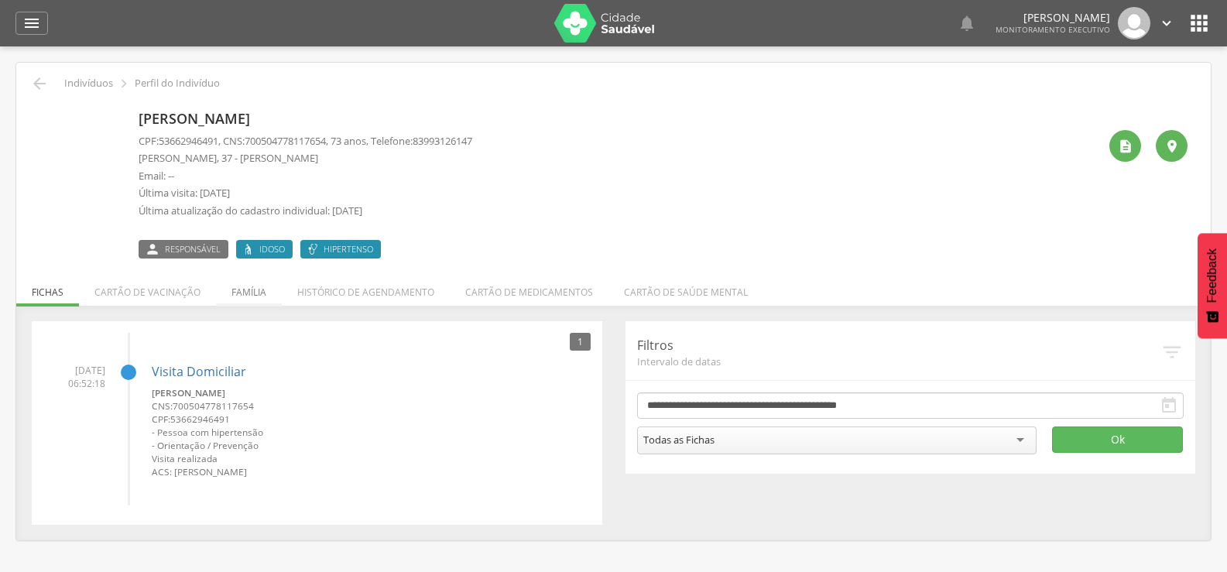
click at [249, 286] on li "Família" at bounding box center [249, 288] width 66 height 36
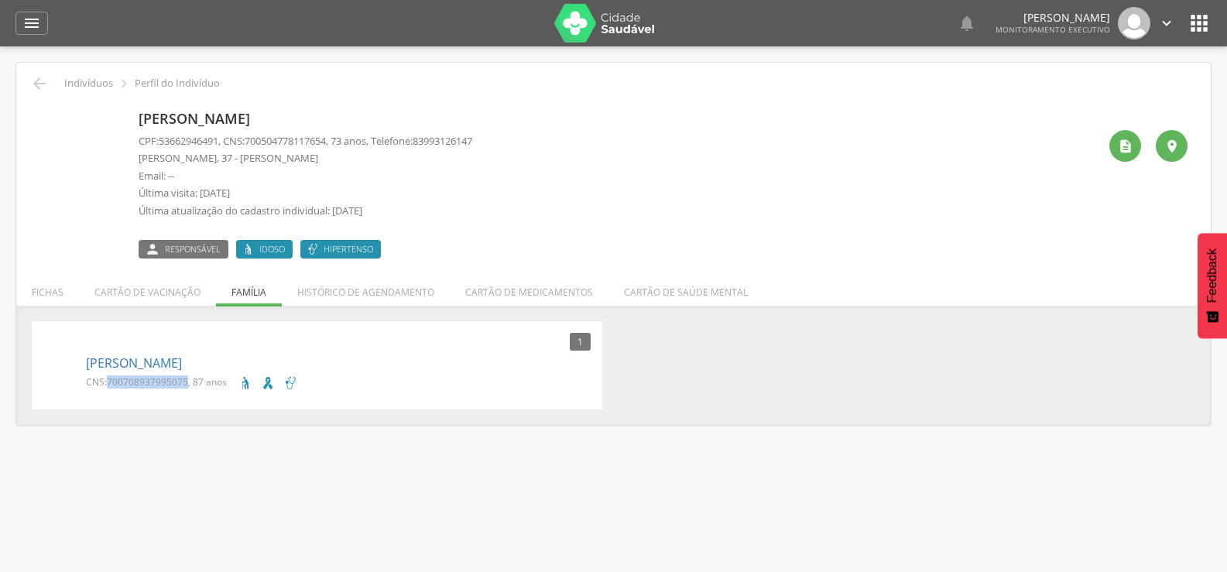
drag, startPoint x: 107, startPoint y: 381, endPoint x: 188, endPoint y: 387, distance: 81.5
click at [188, 387] on p "CNS: 700708937995075 , 87 anos" at bounding box center [156, 381] width 141 height 13
drag, startPoint x: 188, startPoint y: 387, endPoint x: 149, endPoint y: 455, distance: 78.7
click at [152, 461] on div " Supervisão  Distritos  Ubs Coordenador: - Queimadas / PB Intervalo de Tempo…" at bounding box center [613, 332] width 1227 height 572
drag, startPoint x: 189, startPoint y: 381, endPoint x: 107, endPoint y: 390, distance: 82.6
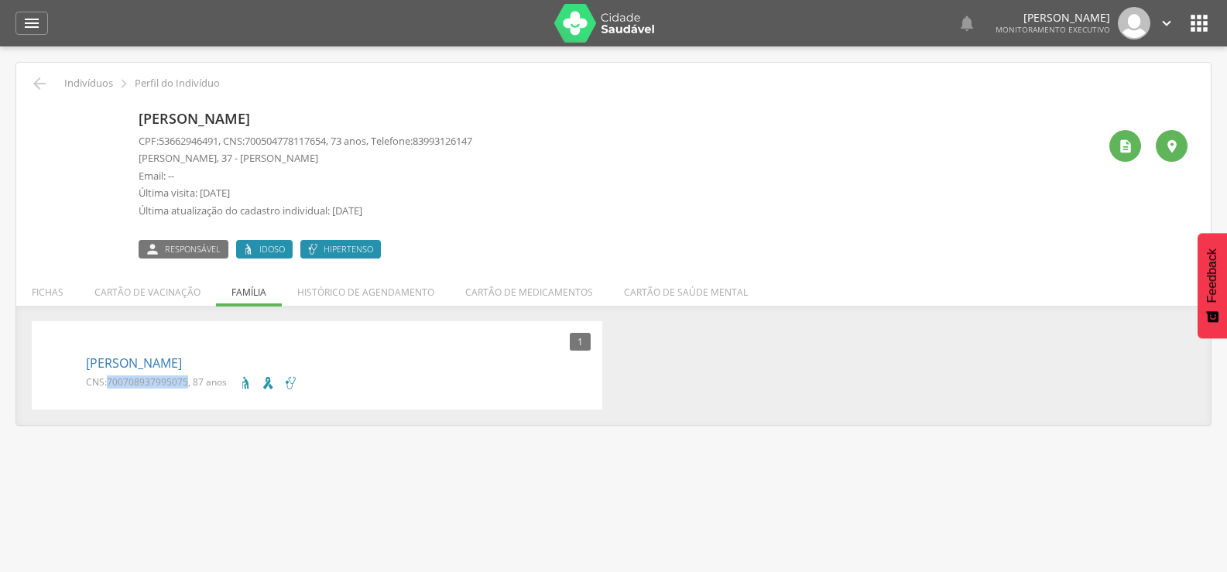
click at [107, 390] on div "CNS: 700708937995075 , 87 anos" at bounding box center [162, 384] width 152 height 19
copy p "700708937995075"
click at [29, 22] on icon "" at bounding box center [31, 23] width 19 height 19
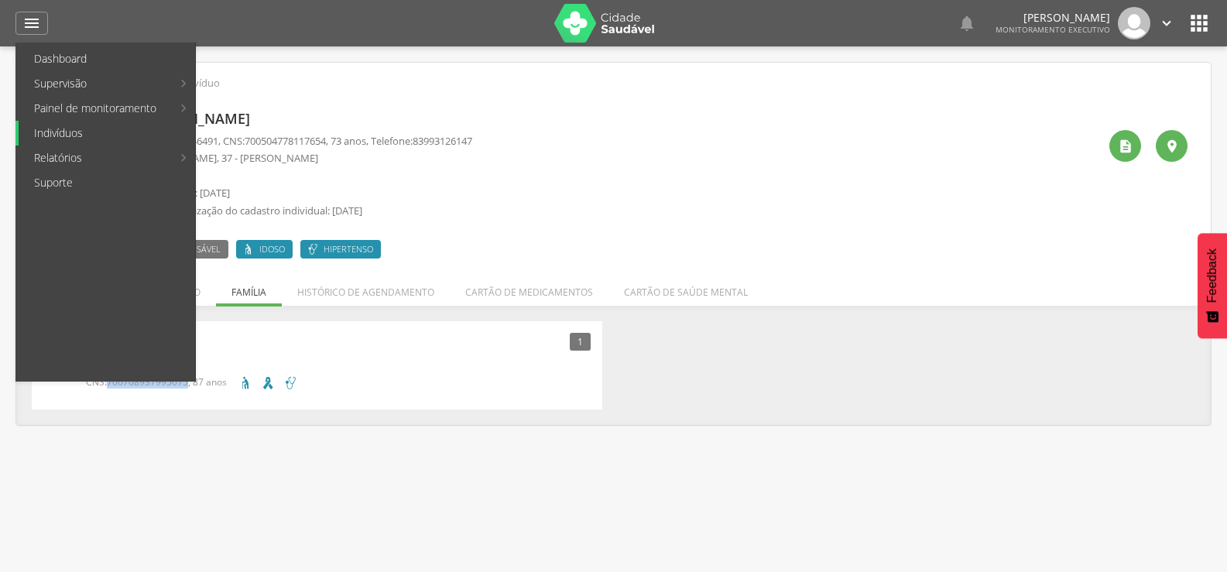
click at [57, 138] on link "Indivíduos" at bounding box center [107, 133] width 176 height 25
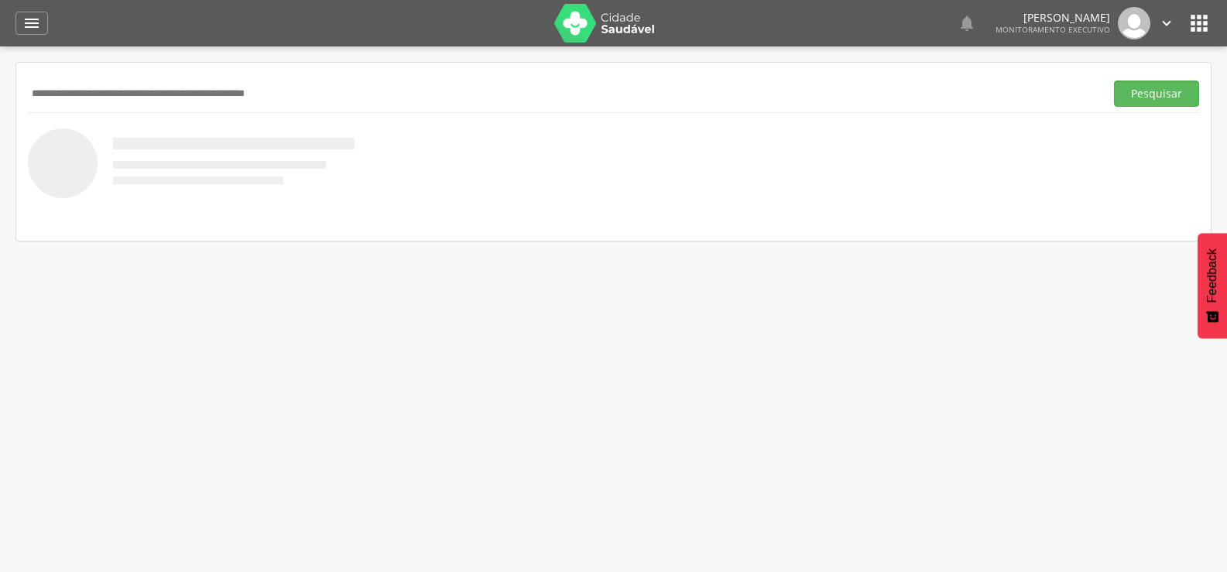
click at [67, 91] on input "text" at bounding box center [563, 94] width 1071 height 26
paste input "**********"
type input "**********"
click at [1114, 81] on button "Pesquisar" at bounding box center [1156, 94] width 85 height 26
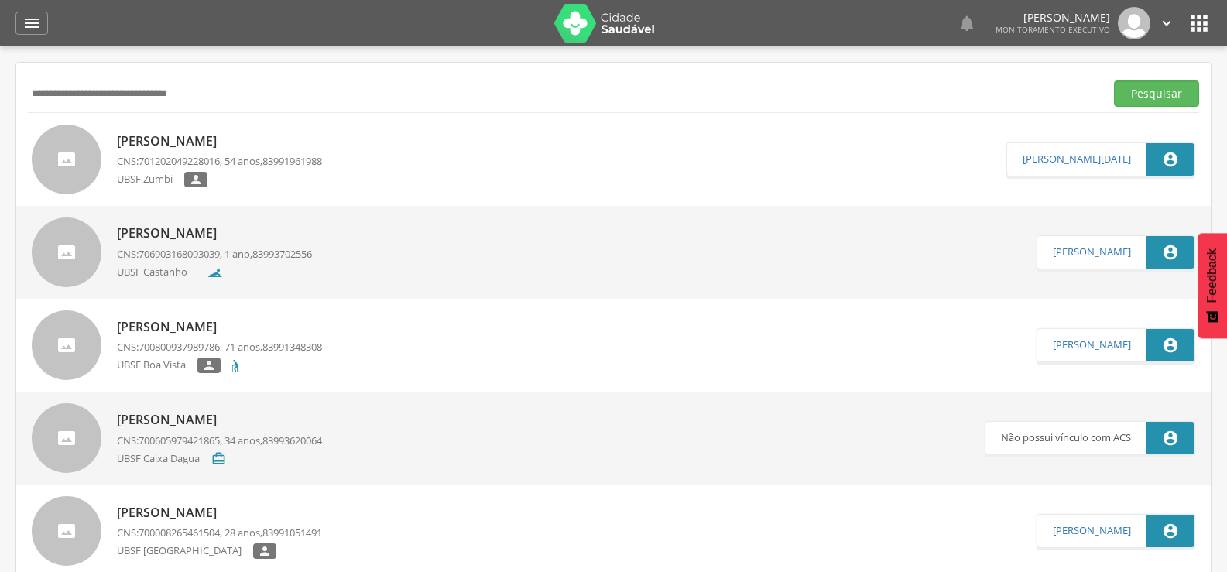
click at [217, 142] on p "[PERSON_NAME]" at bounding box center [219, 141] width 205 height 18
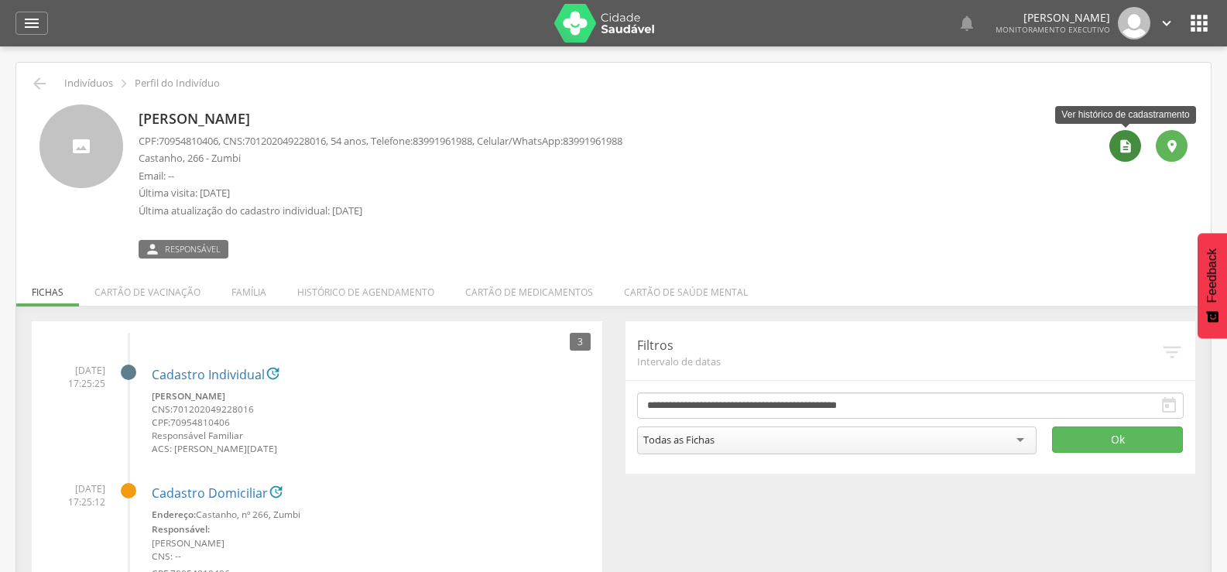
click at [1121, 146] on icon "" at bounding box center [1125, 146] width 15 height 15
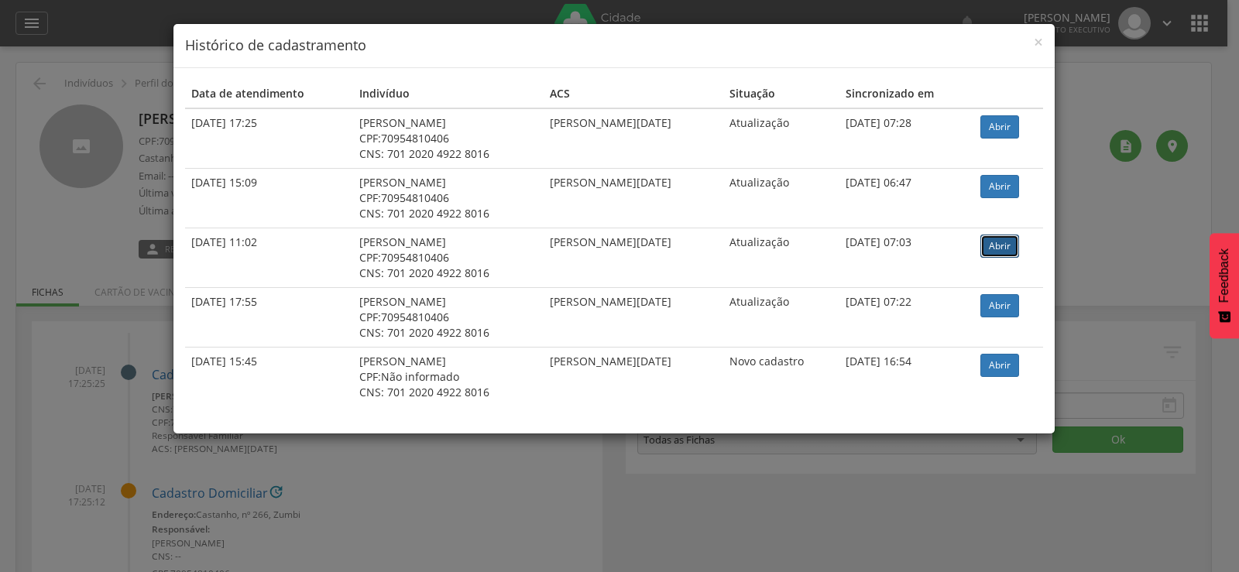
click at [1003, 247] on link "Abrir" at bounding box center [999, 246] width 39 height 23
click at [1012, 125] on link "Abrir" at bounding box center [999, 126] width 39 height 23
click at [1040, 33] on span "×" at bounding box center [1037, 42] width 9 height 22
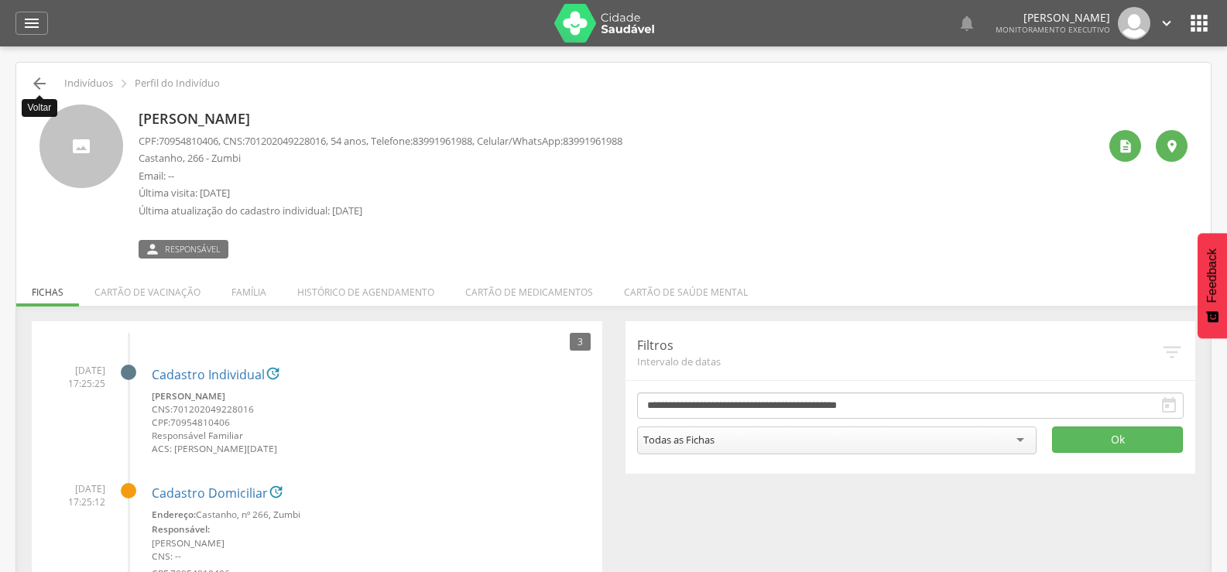
click at [40, 89] on icon "" at bounding box center [39, 83] width 19 height 19
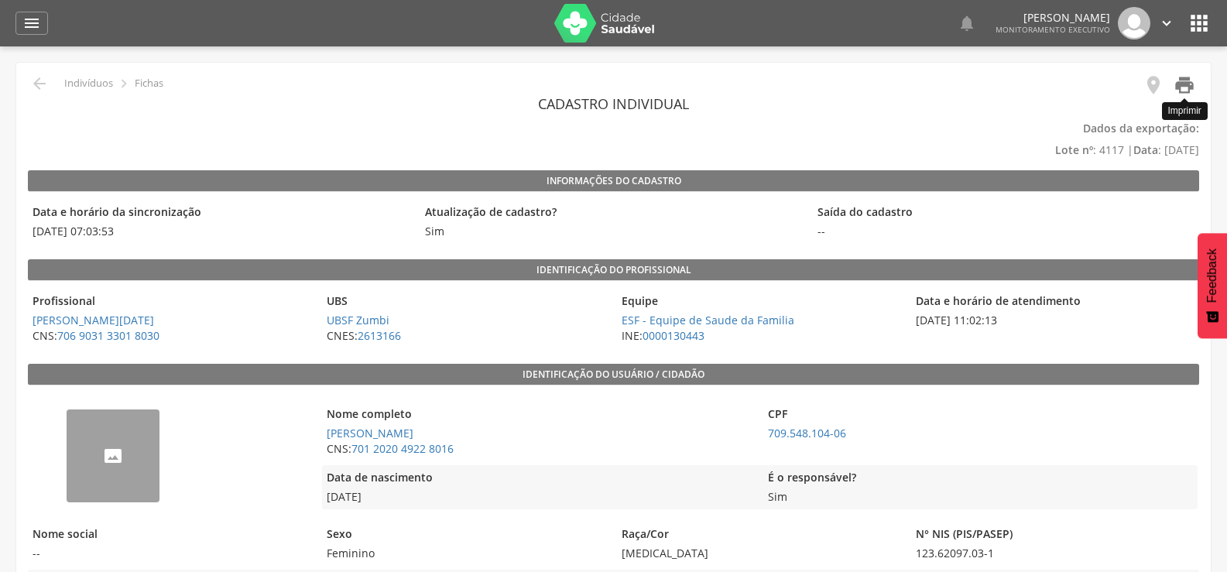
click at [1185, 87] on icon "" at bounding box center [1185, 85] width 22 height 22
click at [1187, 81] on icon "" at bounding box center [1185, 85] width 22 height 22
click at [1190, 82] on icon "" at bounding box center [1185, 85] width 22 height 22
click at [1177, 91] on icon "" at bounding box center [1185, 85] width 22 height 22
